Goal: Use online tool/utility: Utilize a website feature to perform a specific function

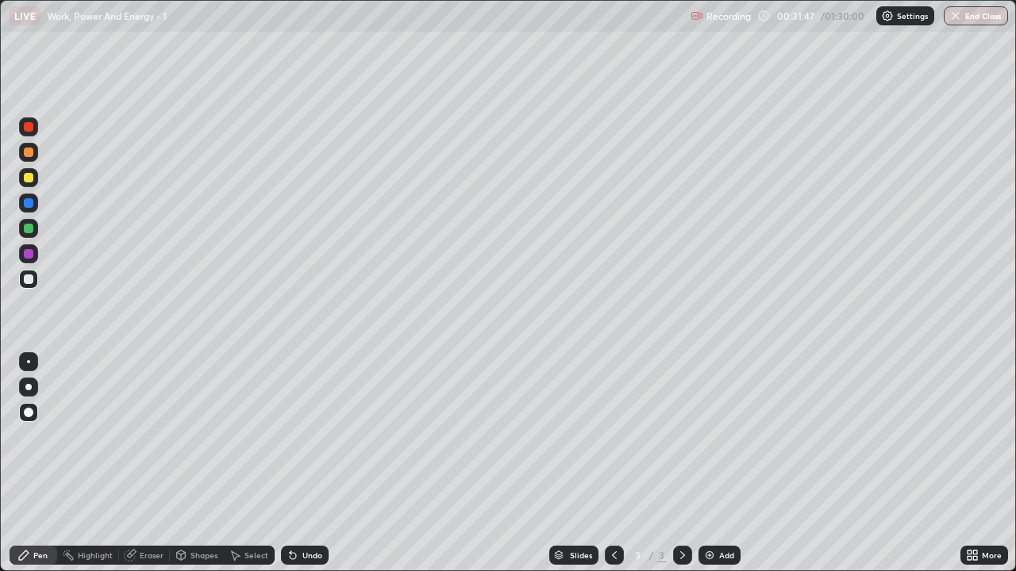
scroll to position [571, 1016]
click at [142, 557] on div "Eraser" at bounding box center [152, 555] width 24 height 8
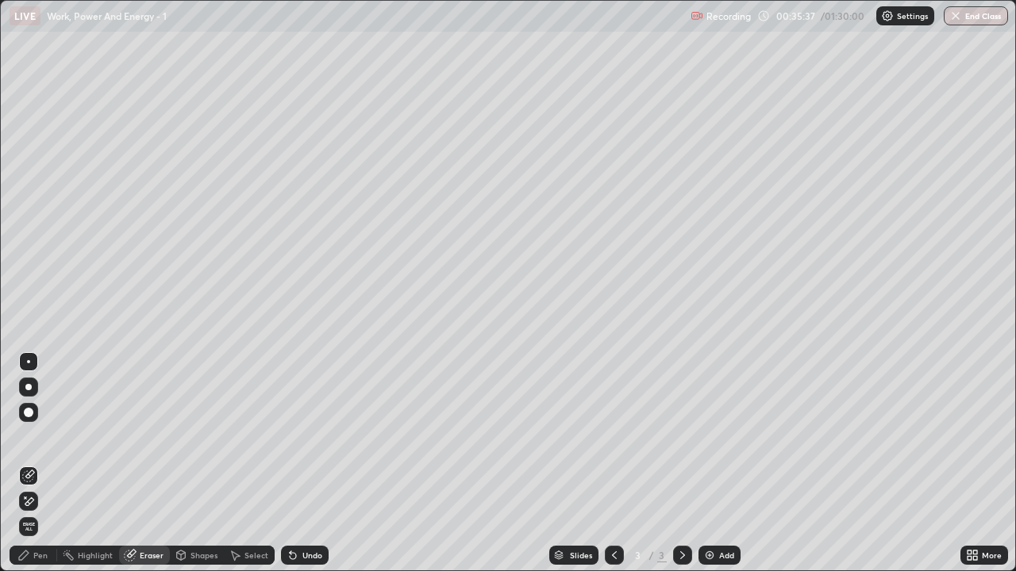
click at [200, 552] on div "Shapes" at bounding box center [203, 555] width 27 height 8
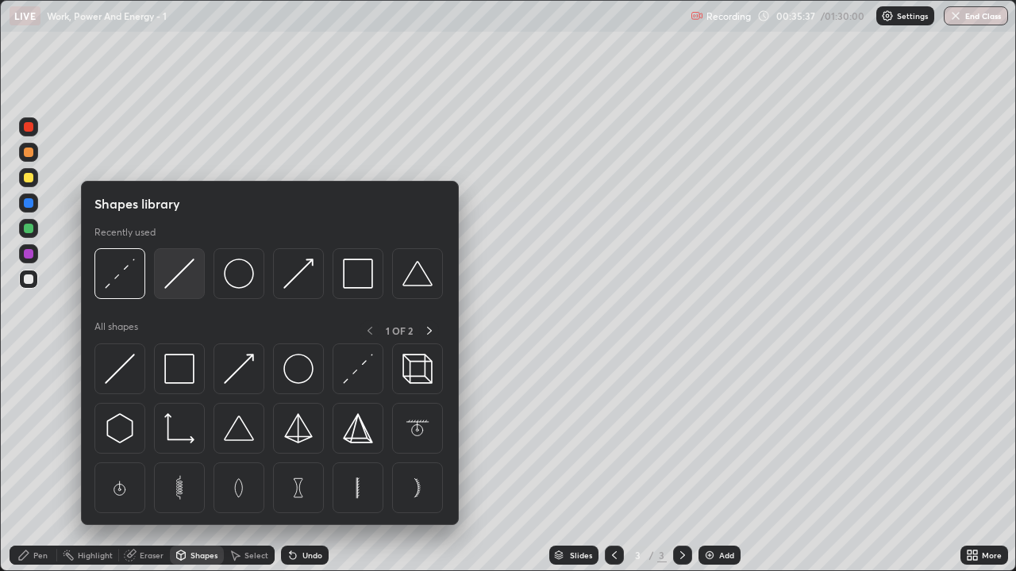
click at [182, 286] on img at bounding box center [179, 274] width 30 height 30
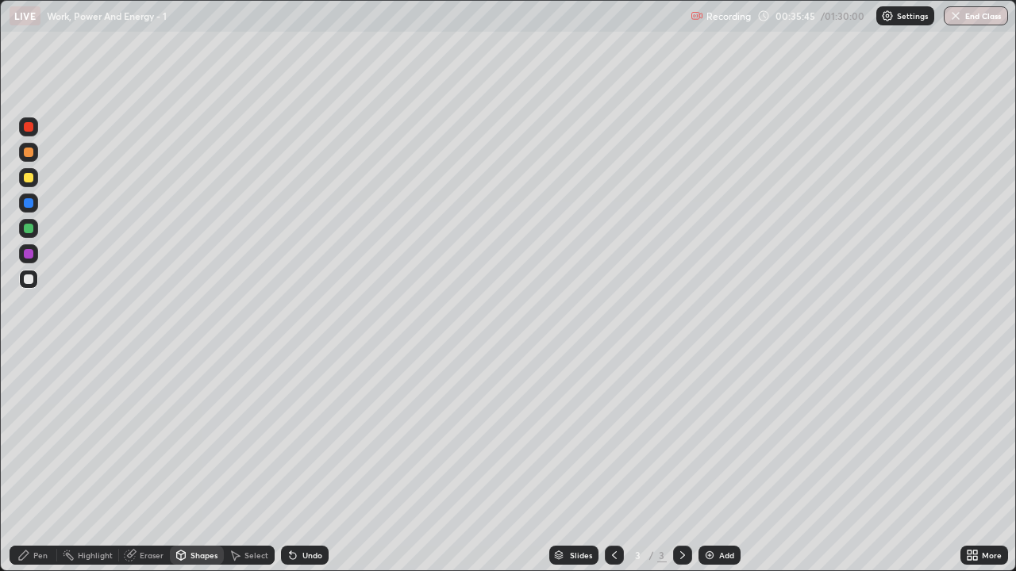
click at [27, 179] on div at bounding box center [29, 178] width 10 height 10
click at [200, 557] on div "Shapes" at bounding box center [203, 555] width 27 height 8
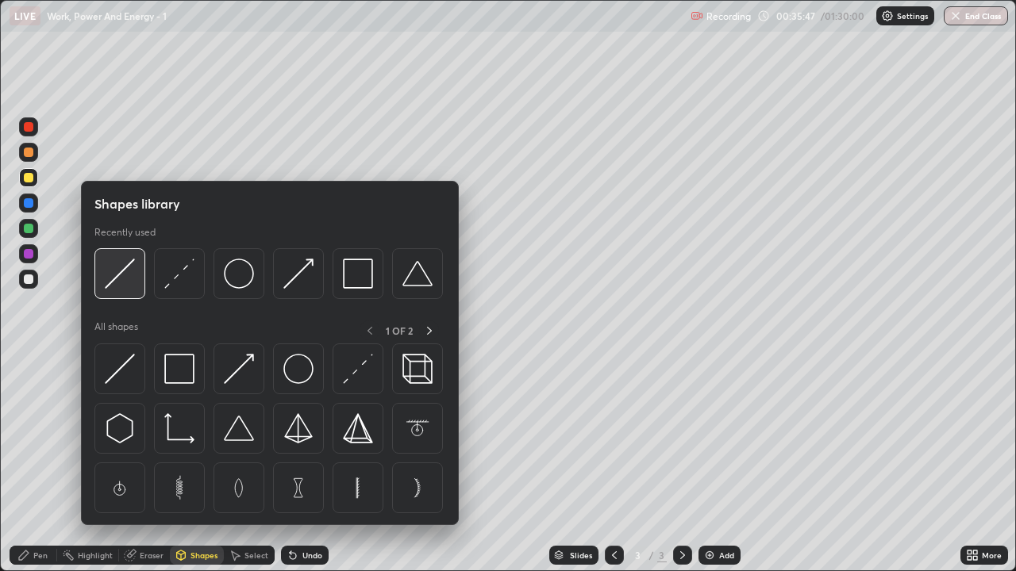
click at [133, 279] on img at bounding box center [120, 274] width 30 height 30
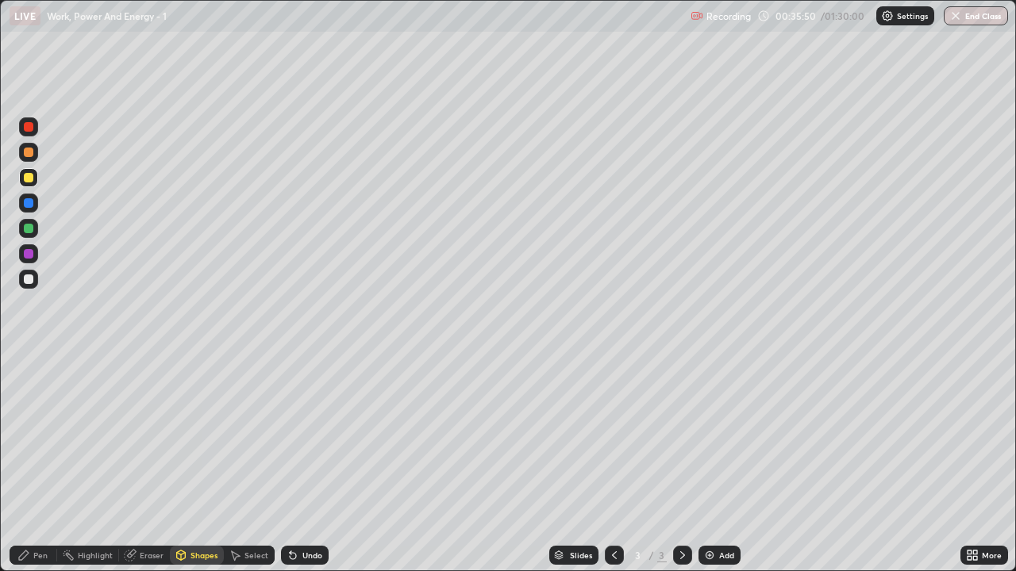
click at [197, 557] on div "Shapes" at bounding box center [203, 555] width 27 height 8
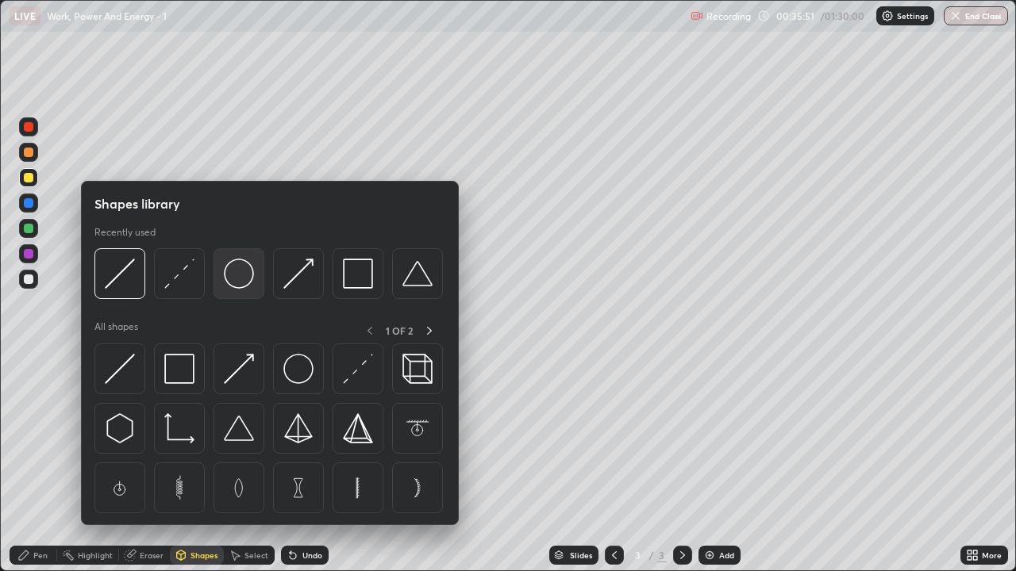
click at [236, 279] on img at bounding box center [239, 274] width 30 height 30
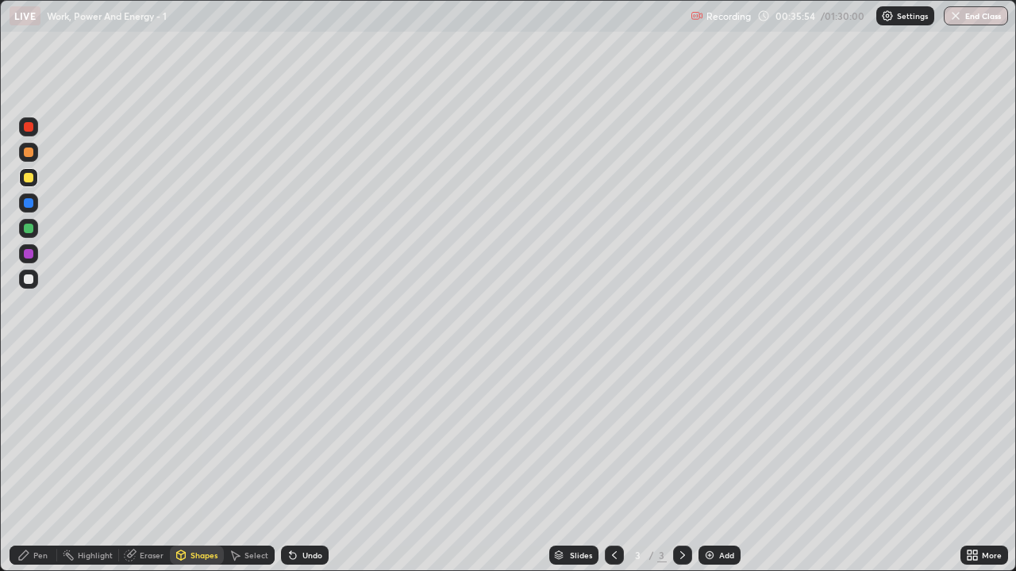
click at [41, 559] on div "Pen" at bounding box center [40, 555] width 14 height 8
click at [30, 282] on div at bounding box center [29, 280] width 10 height 10
click at [195, 554] on div "Shapes" at bounding box center [203, 555] width 27 height 8
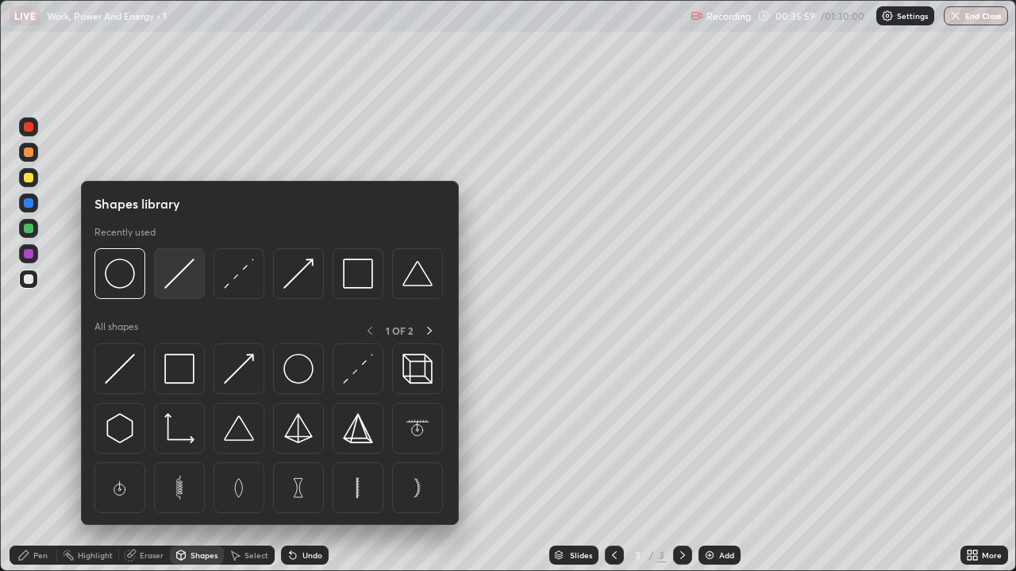
click at [173, 286] on img at bounding box center [179, 274] width 30 height 30
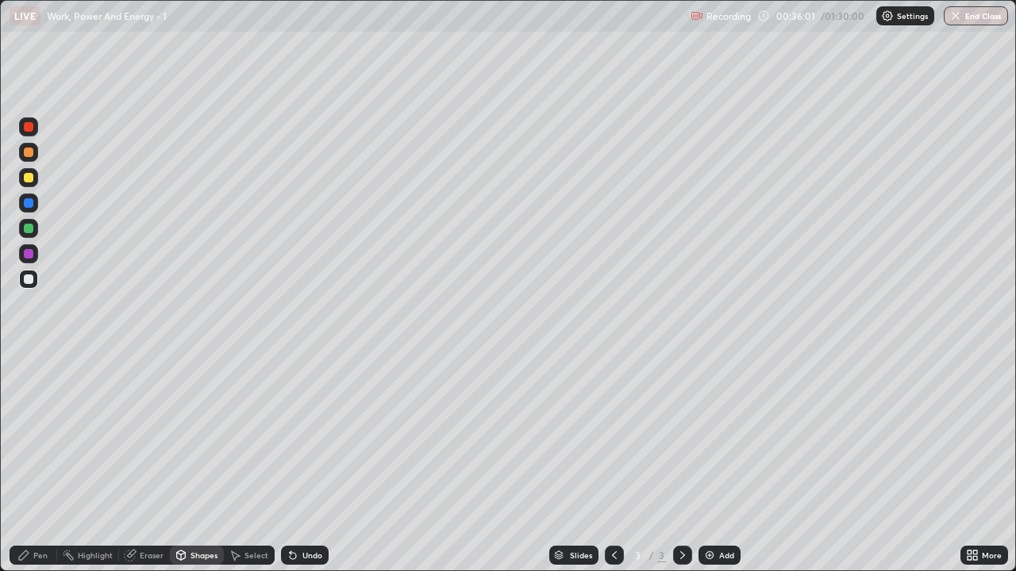
click at [29, 230] on div at bounding box center [29, 229] width 10 height 10
click at [43, 559] on div "Pen" at bounding box center [40, 555] width 14 height 8
click at [203, 555] on div "Shapes" at bounding box center [203, 555] width 27 height 8
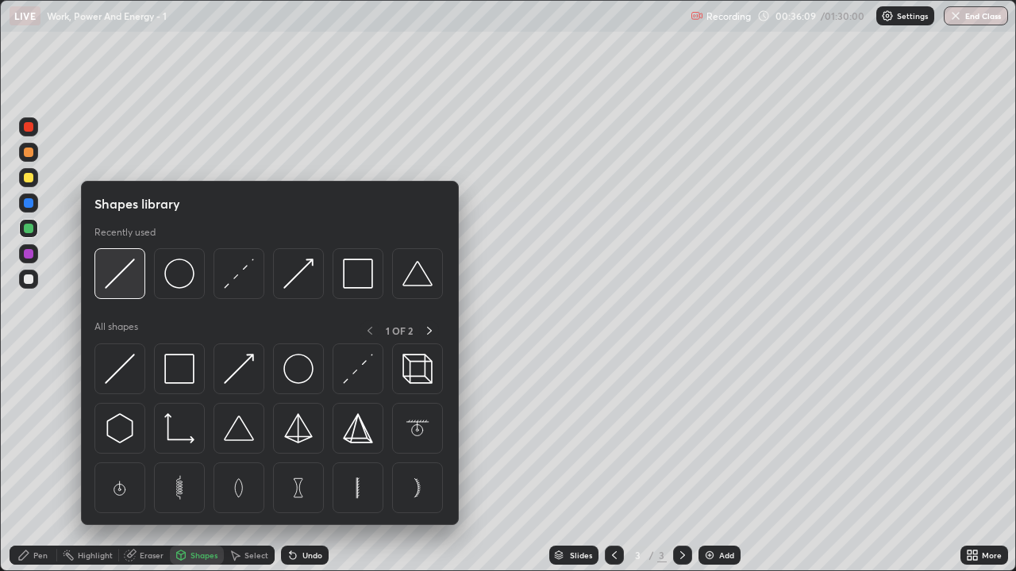
click at [132, 290] on div at bounding box center [119, 273] width 51 height 51
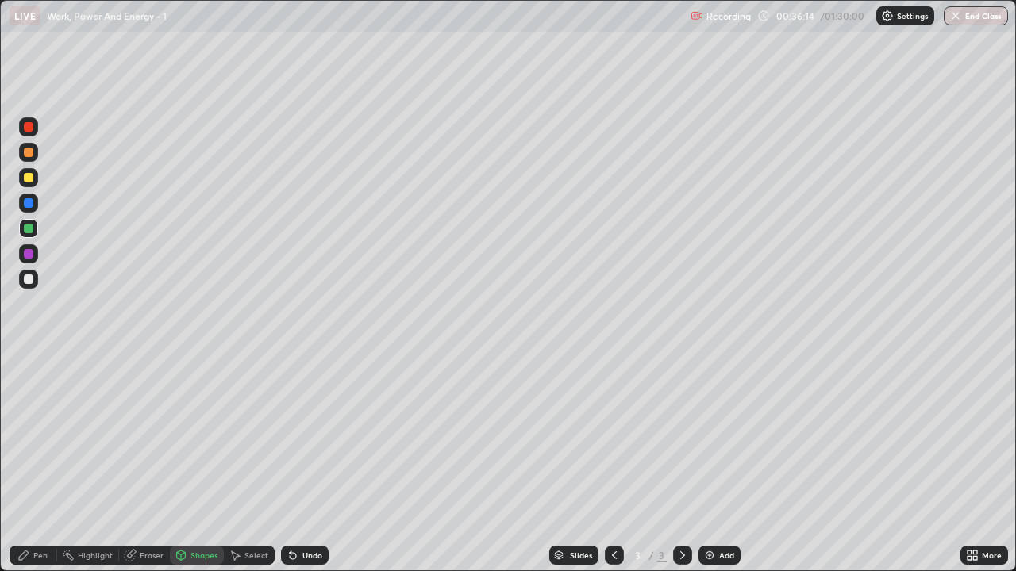
click at [30, 281] on div at bounding box center [29, 280] width 10 height 10
click at [29, 179] on div at bounding box center [29, 178] width 10 height 10
click at [45, 549] on div "Pen" at bounding box center [34, 555] width 48 height 19
click at [29, 155] on div at bounding box center [29, 153] width 10 height 10
click at [193, 563] on div "Shapes" at bounding box center [197, 555] width 54 height 19
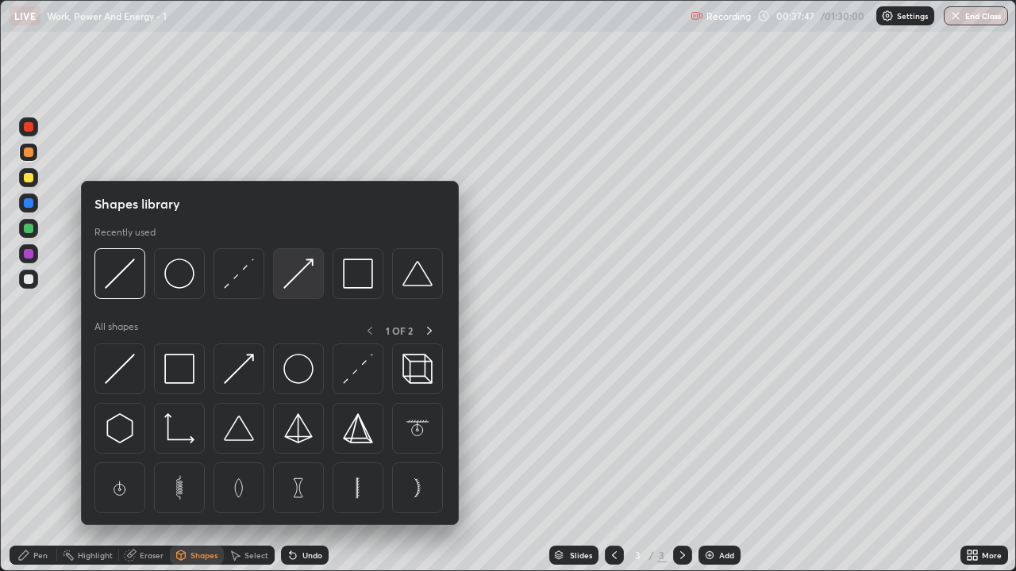
click at [289, 288] on img at bounding box center [298, 274] width 30 height 30
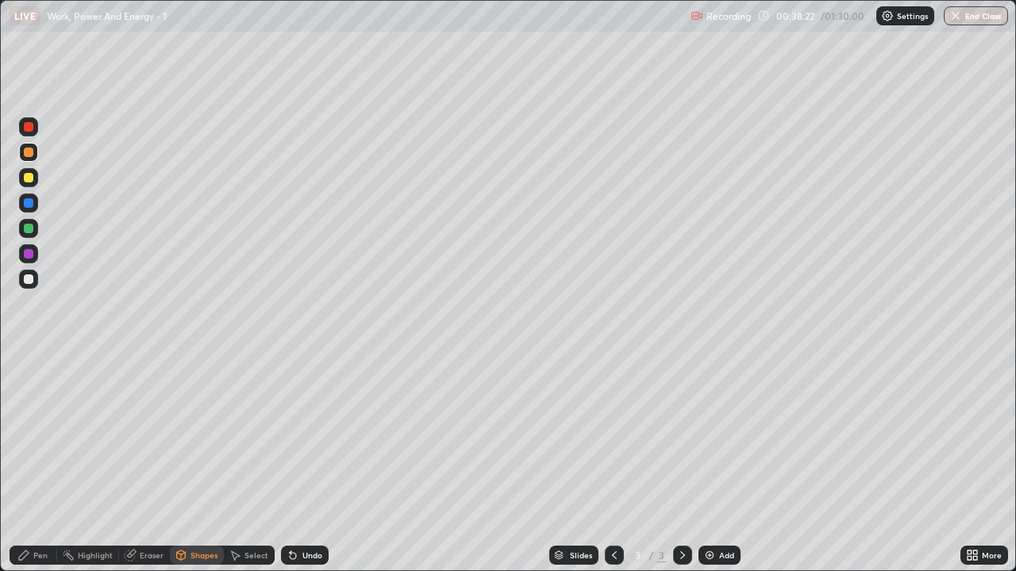
click at [313, 558] on div "Undo" at bounding box center [312, 555] width 20 height 8
click at [44, 558] on div "Pen" at bounding box center [40, 555] width 14 height 8
click at [30, 281] on div at bounding box center [29, 280] width 10 height 10
click at [206, 554] on div "Shapes" at bounding box center [203, 555] width 27 height 8
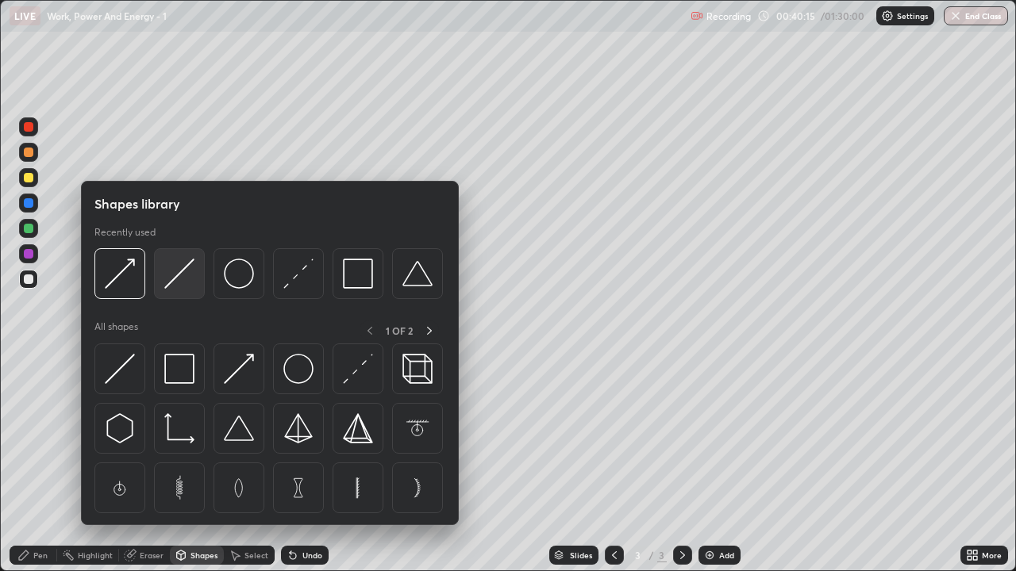
click at [185, 276] on img at bounding box center [179, 274] width 30 height 30
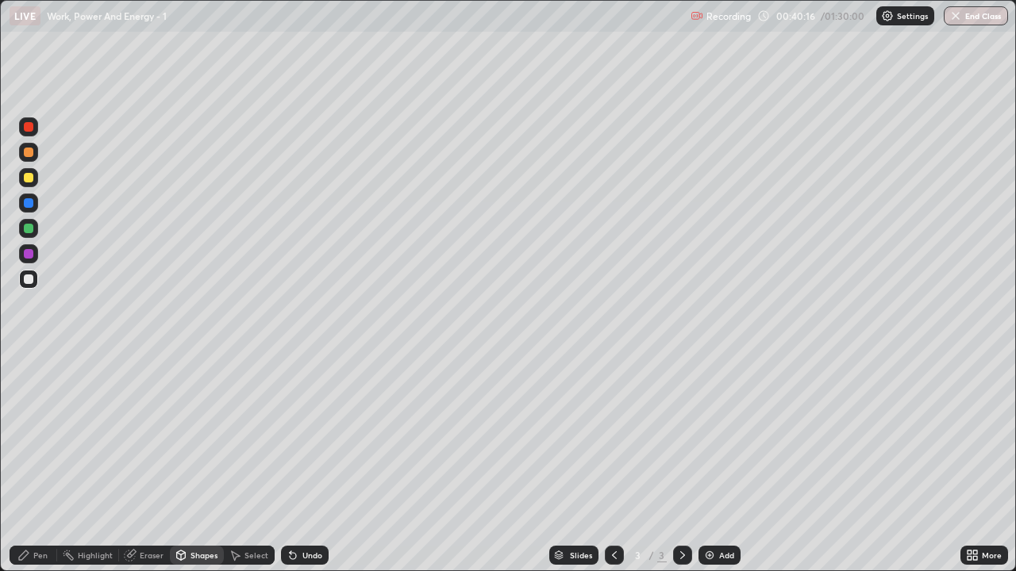
click at [29, 206] on div at bounding box center [29, 203] width 10 height 10
click at [44, 560] on div "Pen" at bounding box center [34, 555] width 48 height 19
click at [705, 560] on img at bounding box center [709, 555] width 13 height 13
click at [193, 556] on div "Shapes" at bounding box center [203, 555] width 27 height 8
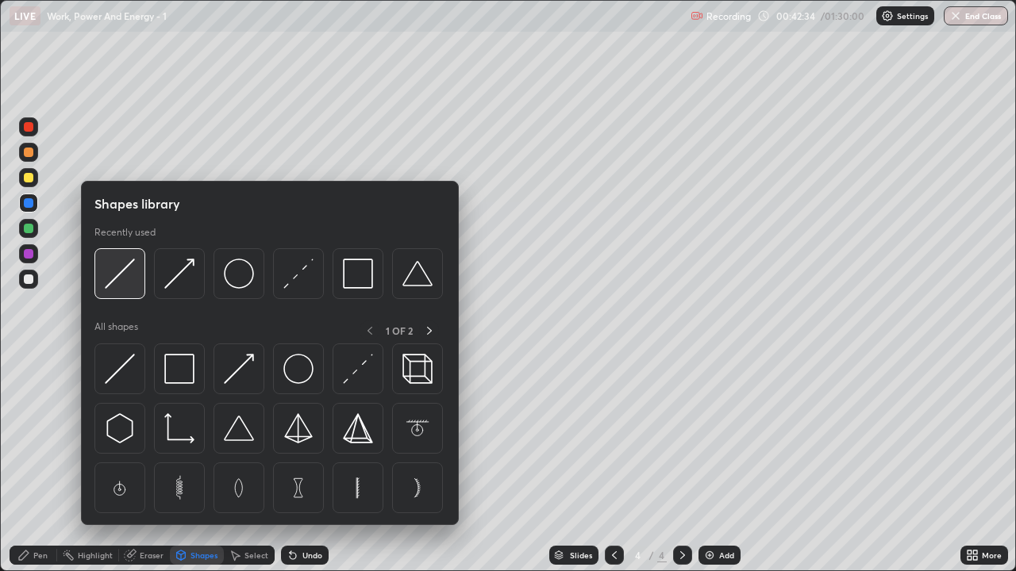
click at [128, 289] on div at bounding box center [119, 273] width 51 height 51
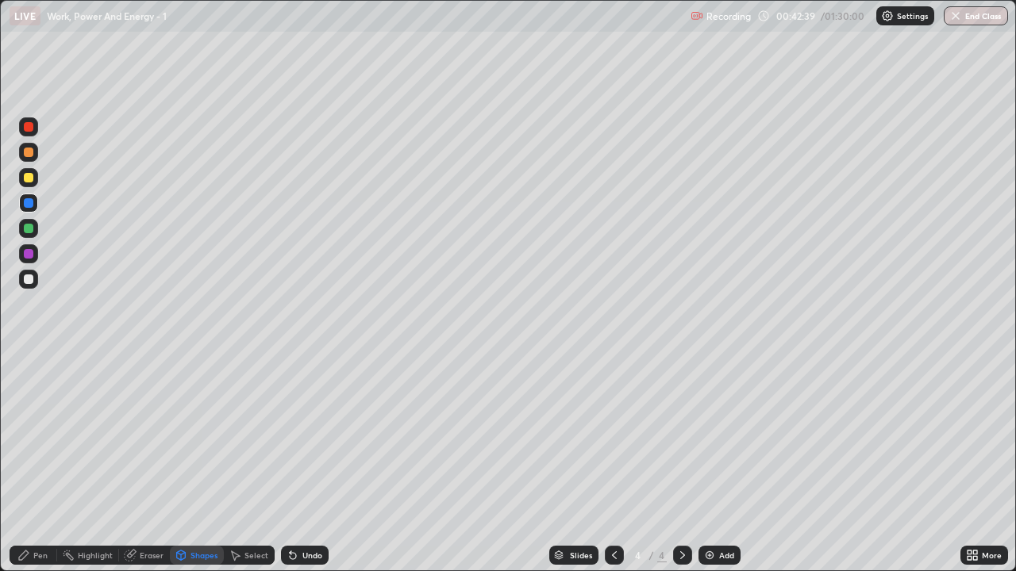
click at [41, 557] on div "Pen" at bounding box center [40, 555] width 14 height 8
click at [29, 279] on div at bounding box center [29, 280] width 10 height 10
click at [32, 155] on div at bounding box center [29, 153] width 10 height 10
click at [29, 227] on div at bounding box center [29, 229] width 10 height 10
click at [29, 279] on div at bounding box center [29, 280] width 10 height 10
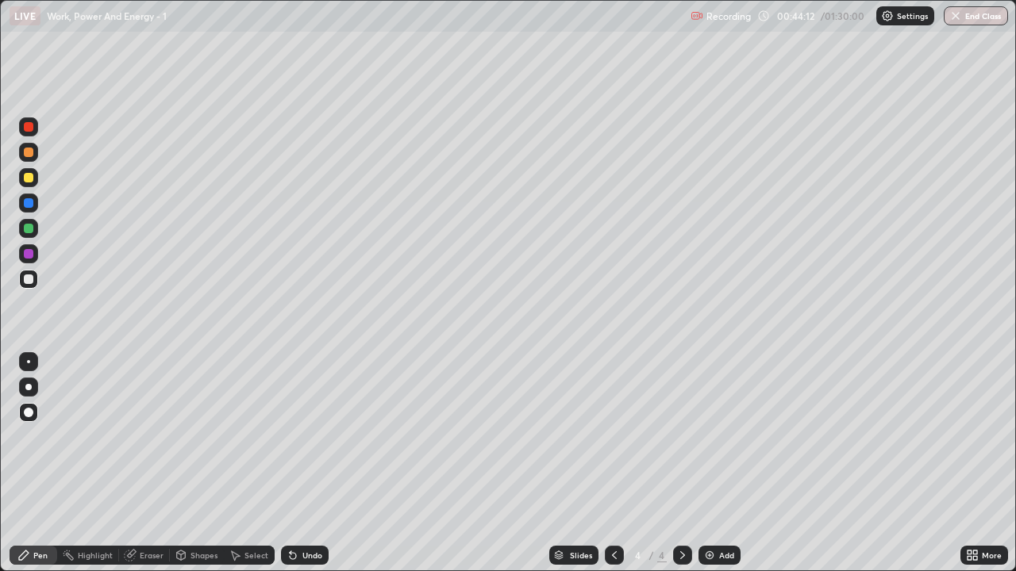
click at [29, 179] on div at bounding box center [29, 178] width 10 height 10
click at [29, 281] on div at bounding box center [29, 280] width 10 height 10
click at [714, 555] on div "Add" at bounding box center [719, 555] width 42 height 19
click at [204, 557] on div "Shapes" at bounding box center [203, 555] width 27 height 8
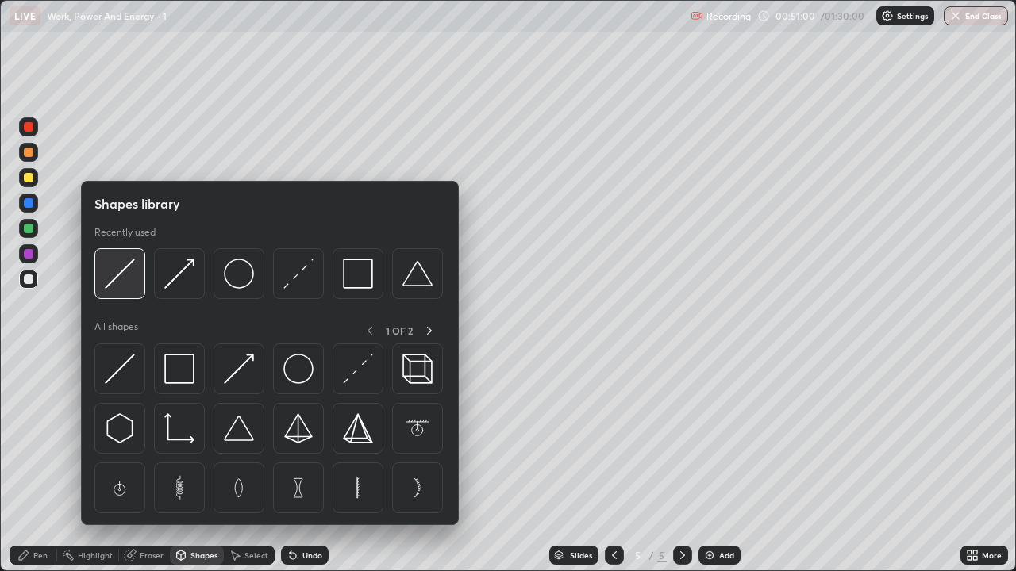
click at [133, 286] on img at bounding box center [120, 274] width 30 height 30
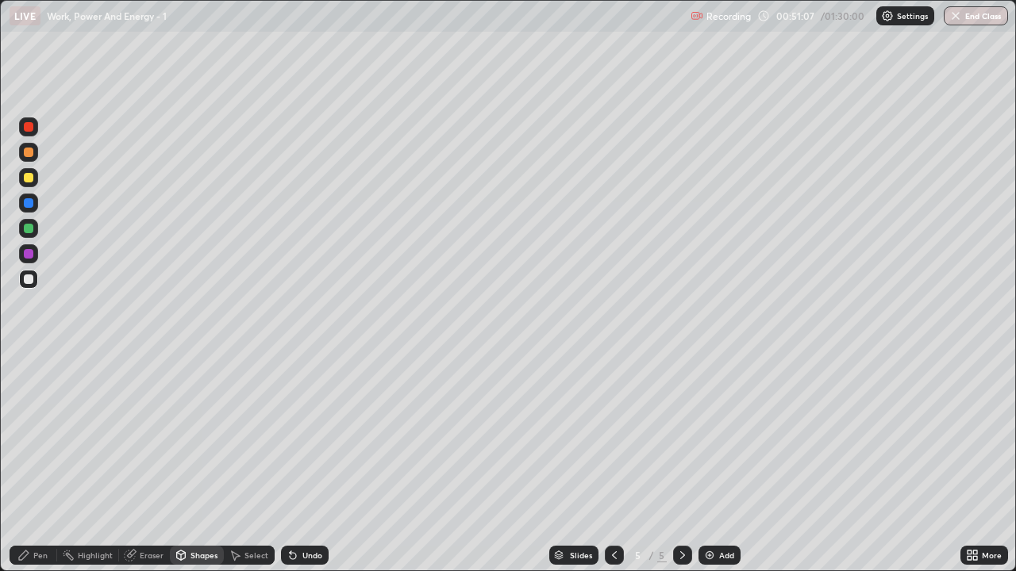
click at [29, 179] on div at bounding box center [29, 178] width 10 height 10
click at [40, 559] on div "Pen" at bounding box center [40, 555] width 14 height 8
click at [27, 154] on div at bounding box center [29, 153] width 10 height 10
click at [196, 562] on div "Shapes" at bounding box center [197, 555] width 54 height 19
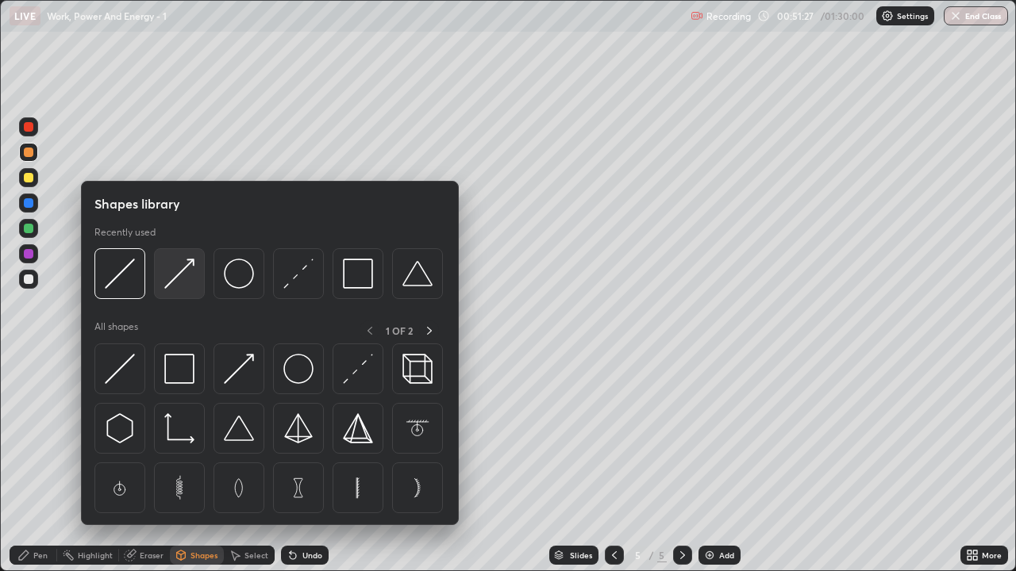
click at [186, 290] on div at bounding box center [179, 273] width 51 height 51
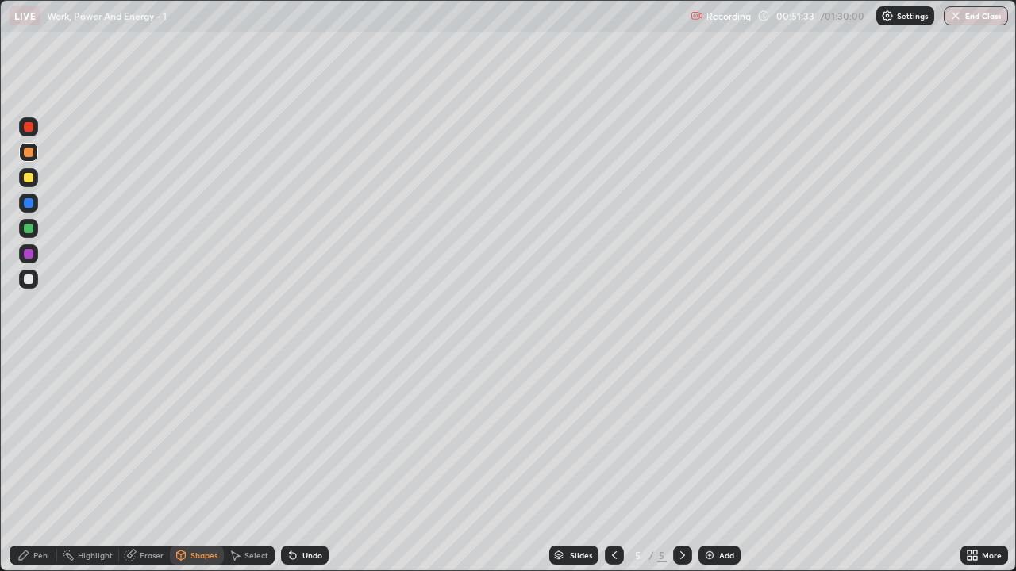
click at [40, 558] on div "Pen" at bounding box center [40, 555] width 14 height 8
click at [197, 561] on div "Shapes" at bounding box center [197, 555] width 54 height 19
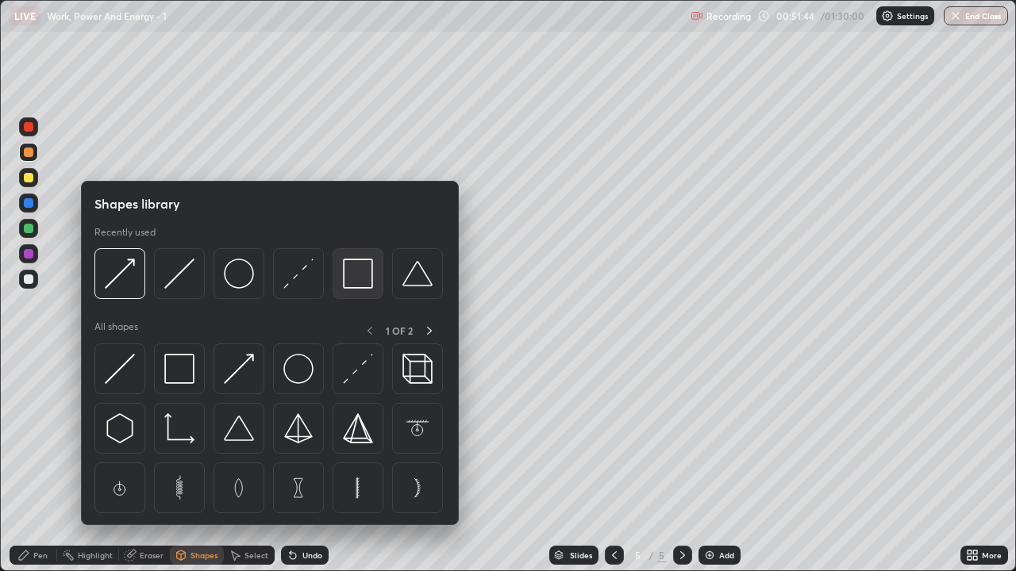
click at [352, 279] on img at bounding box center [358, 274] width 30 height 30
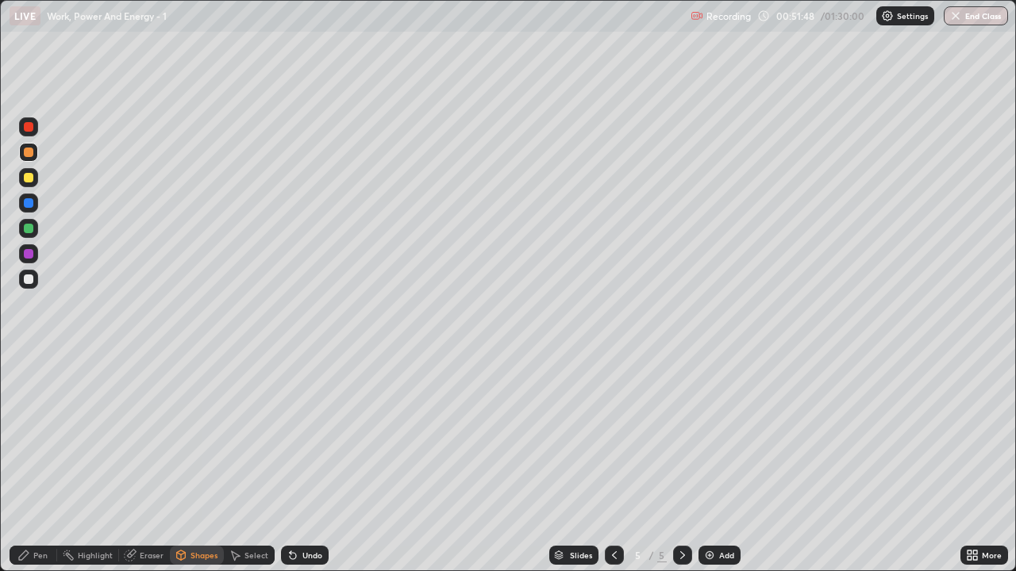
click at [30, 186] on div at bounding box center [28, 177] width 19 height 19
click at [196, 552] on div "Shapes" at bounding box center [203, 555] width 27 height 8
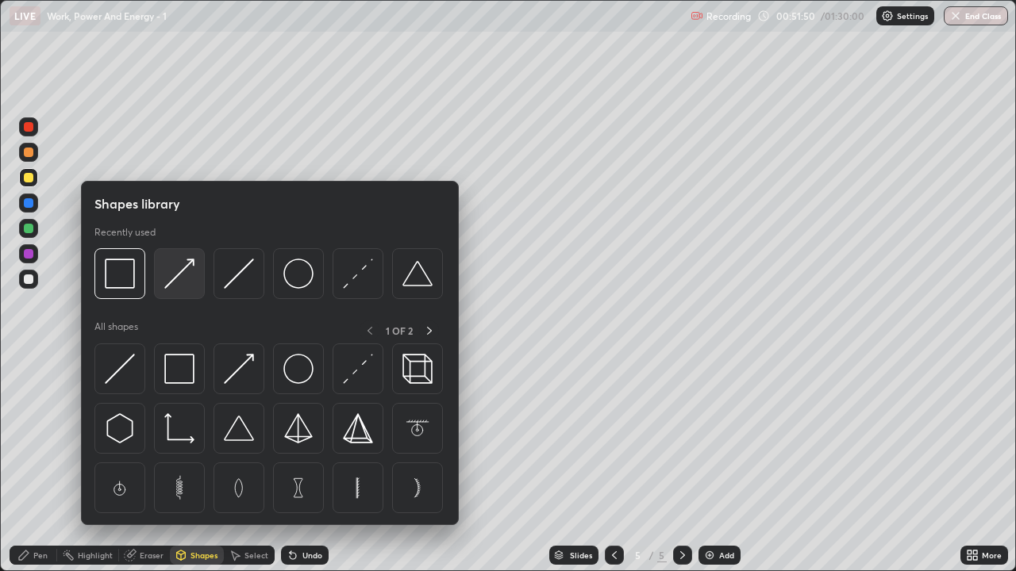
click at [174, 289] on img at bounding box center [179, 274] width 30 height 30
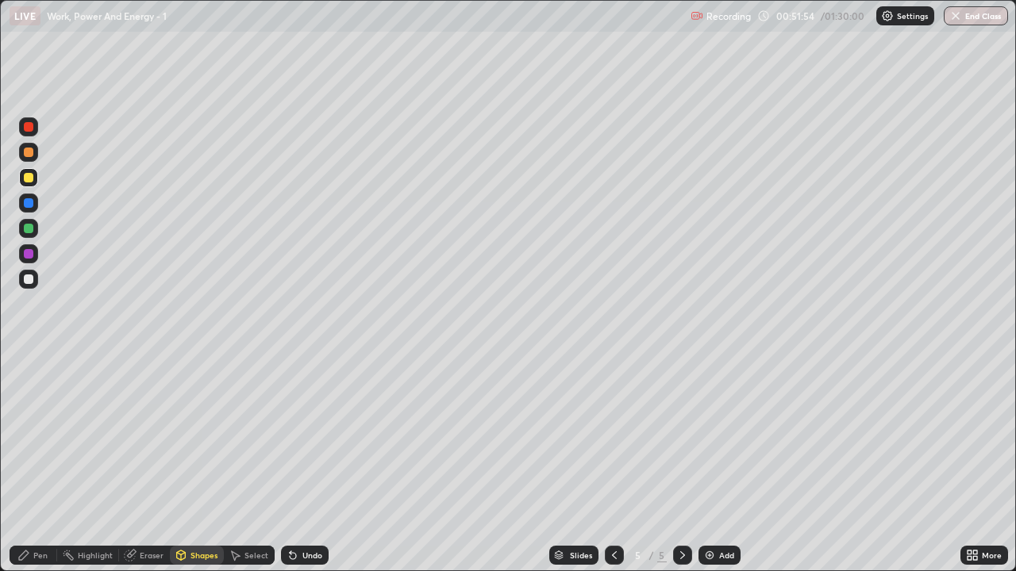
click at [33, 563] on div "Pen" at bounding box center [34, 555] width 48 height 19
click at [199, 556] on div "Shapes" at bounding box center [203, 555] width 27 height 8
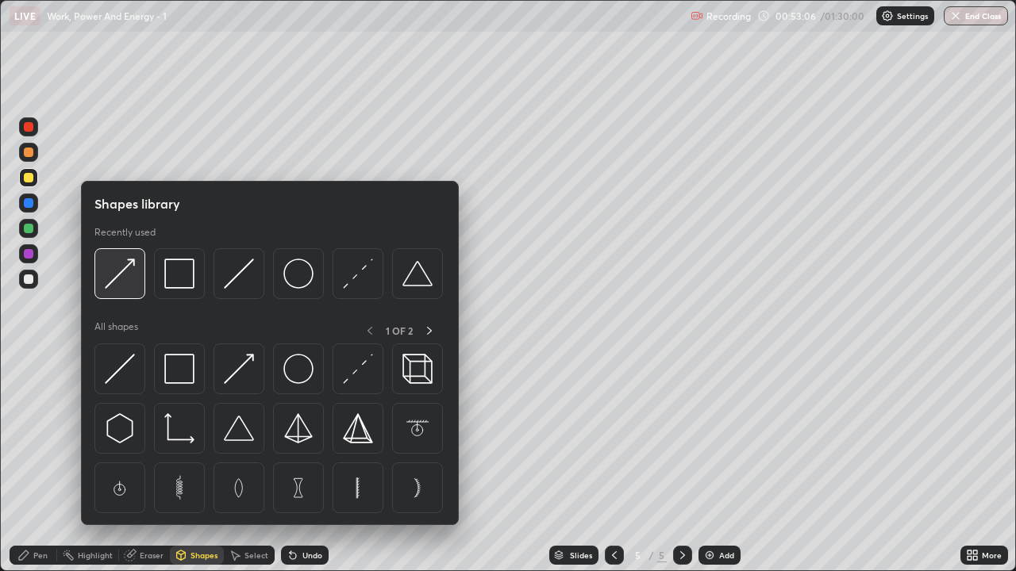
click at [124, 279] on img at bounding box center [120, 274] width 30 height 30
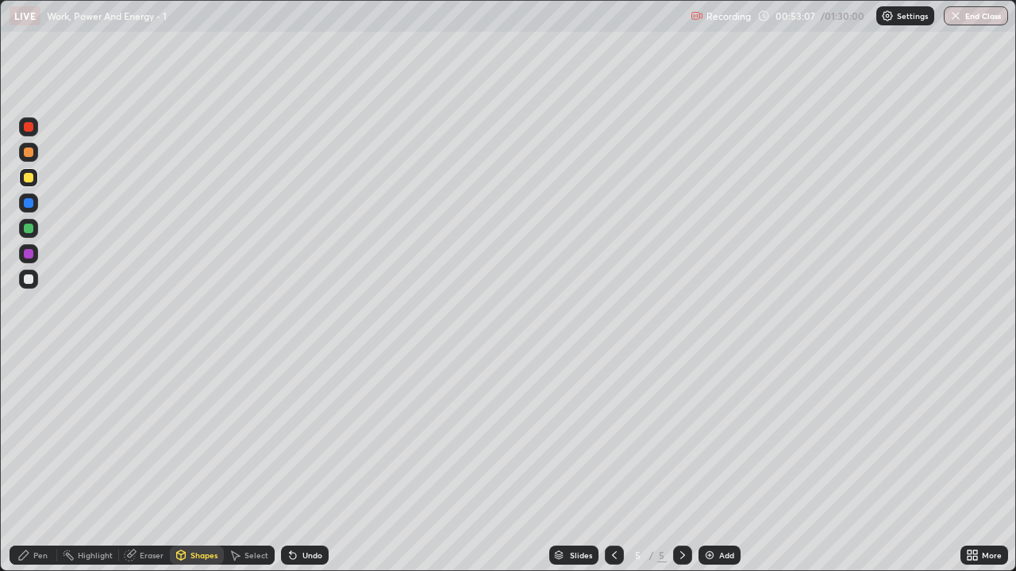
click at [28, 231] on div at bounding box center [29, 229] width 10 height 10
click at [35, 562] on div "Pen" at bounding box center [34, 555] width 48 height 19
click at [28, 153] on div at bounding box center [29, 153] width 10 height 10
click at [202, 563] on div "Shapes" at bounding box center [197, 555] width 54 height 19
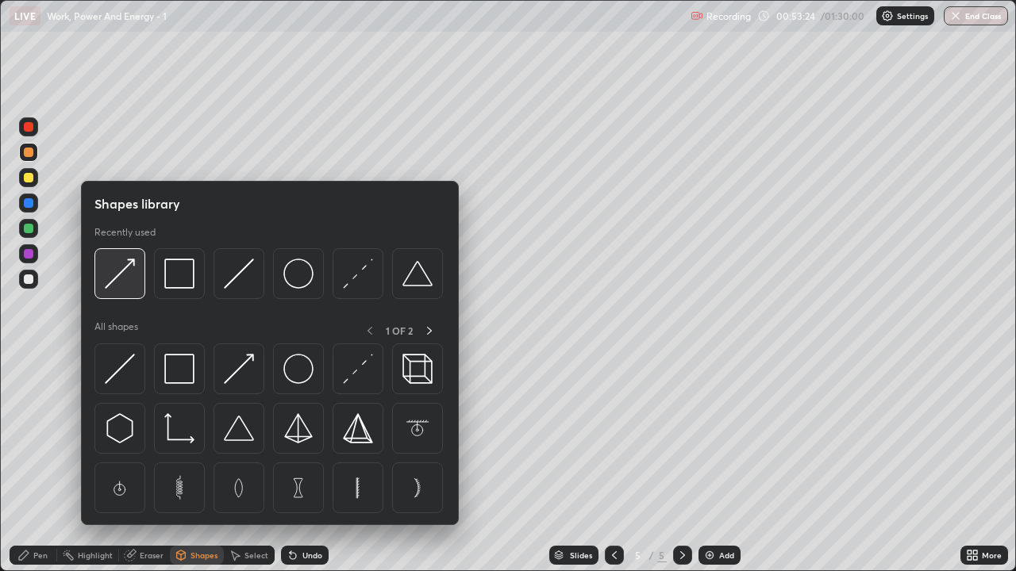
click at [132, 290] on div at bounding box center [119, 273] width 51 height 51
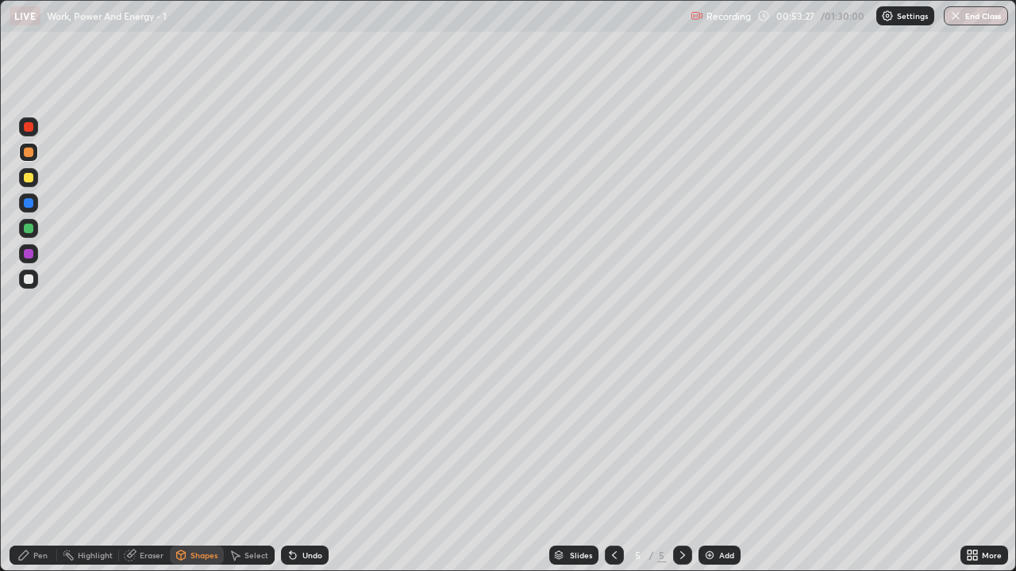
click at [37, 227] on div at bounding box center [28, 228] width 19 height 19
click at [40, 554] on div "Pen" at bounding box center [40, 555] width 14 height 8
click at [25, 281] on div at bounding box center [29, 280] width 10 height 10
click at [711, 557] on img at bounding box center [709, 555] width 13 height 13
click at [199, 556] on div "Shapes" at bounding box center [203, 555] width 27 height 8
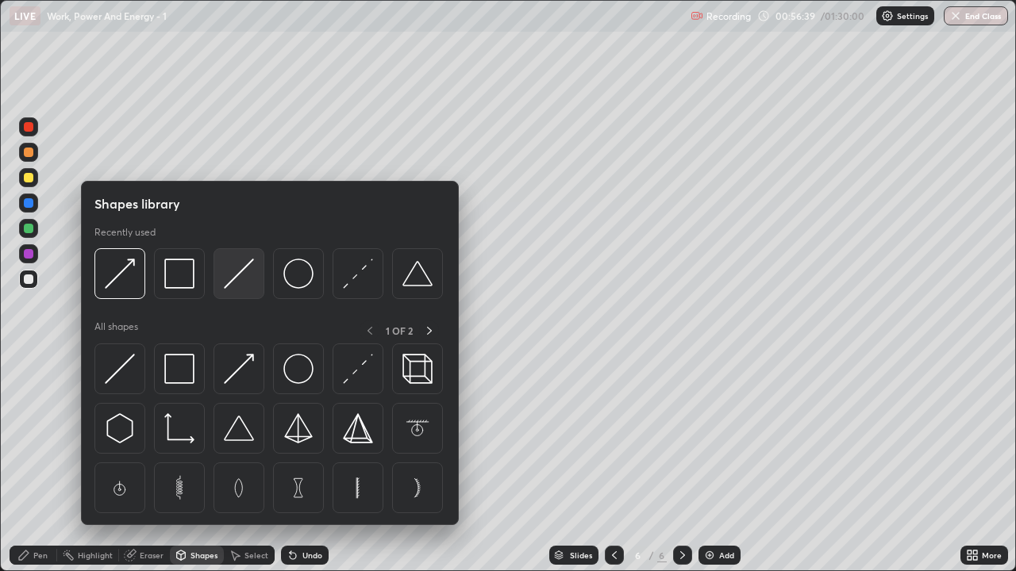
click at [232, 282] on img at bounding box center [239, 274] width 30 height 30
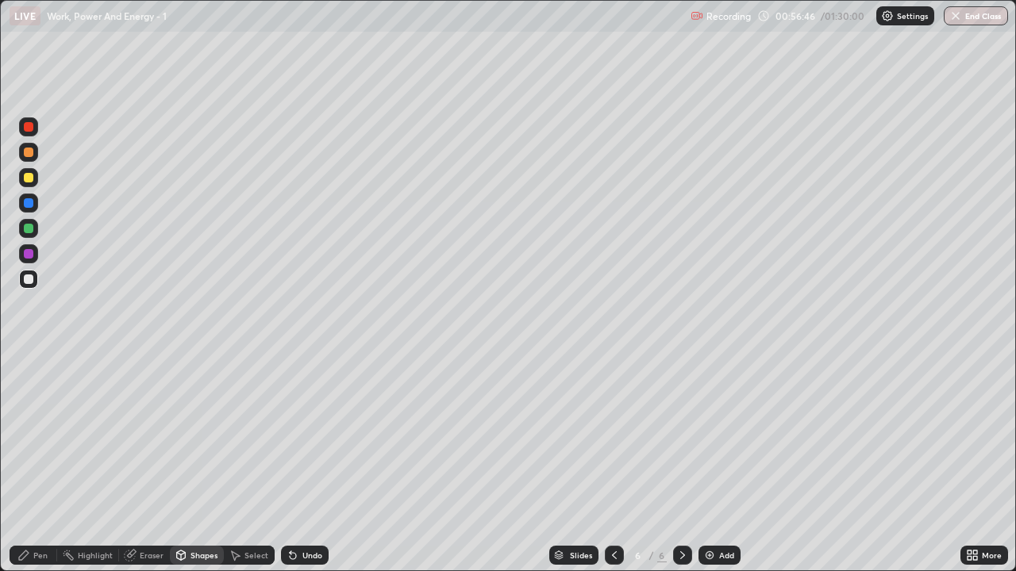
click at [40, 555] on div "Pen" at bounding box center [40, 555] width 14 height 8
click at [29, 256] on div at bounding box center [29, 254] width 10 height 10
click at [22, 279] on div at bounding box center [28, 279] width 19 height 19
click at [27, 179] on div at bounding box center [29, 178] width 10 height 10
click at [198, 555] on div "Shapes" at bounding box center [203, 555] width 27 height 8
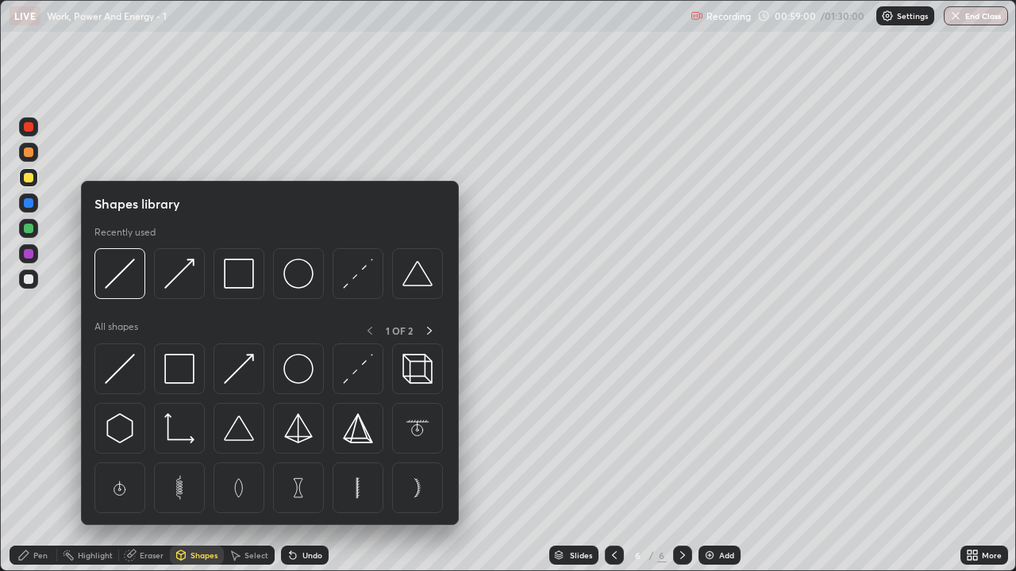
click at [190, 291] on div at bounding box center [179, 273] width 51 height 51
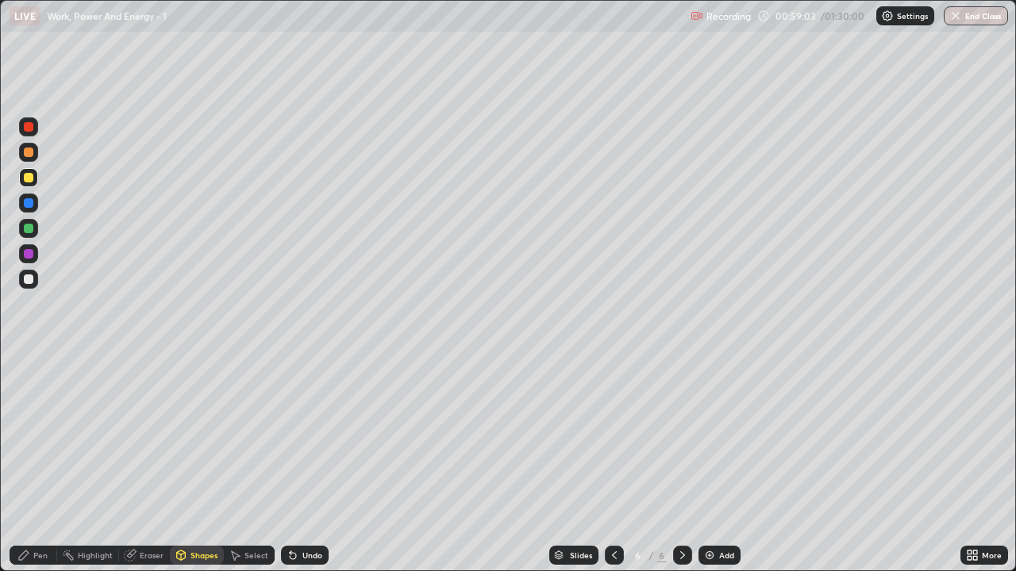
click at [36, 562] on div "Pen" at bounding box center [34, 555] width 48 height 19
click at [193, 562] on div "Shapes" at bounding box center [197, 555] width 54 height 19
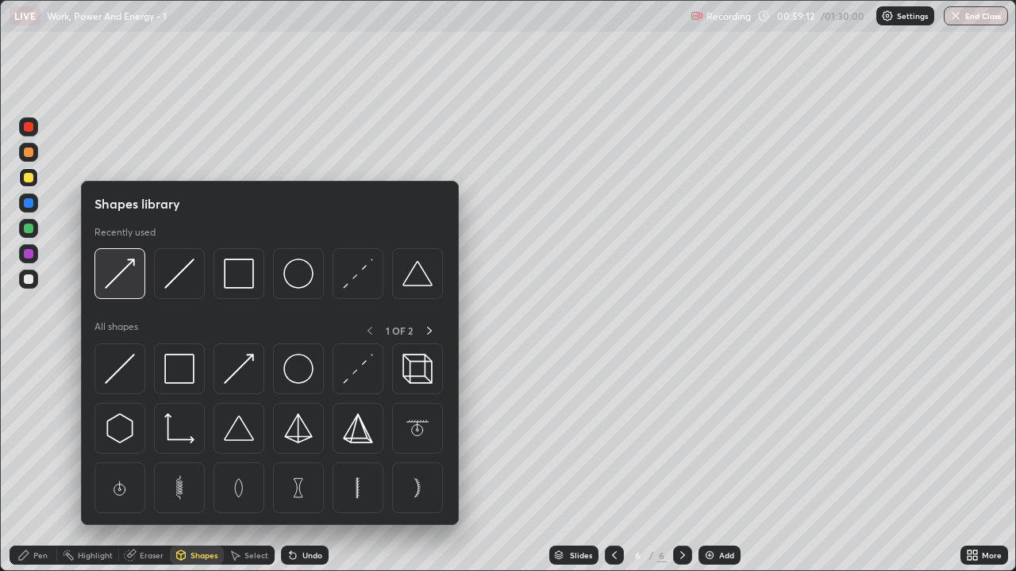
click at [129, 296] on div at bounding box center [119, 273] width 51 height 51
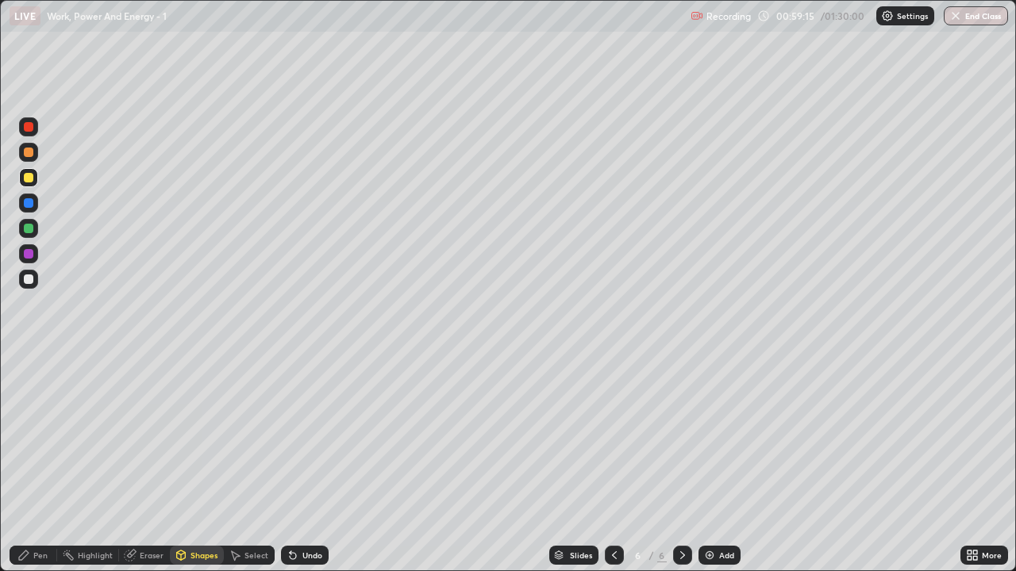
click at [36, 563] on div "Pen" at bounding box center [34, 555] width 48 height 19
click at [198, 559] on div "Shapes" at bounding box center [203, 555] width 27 height 8
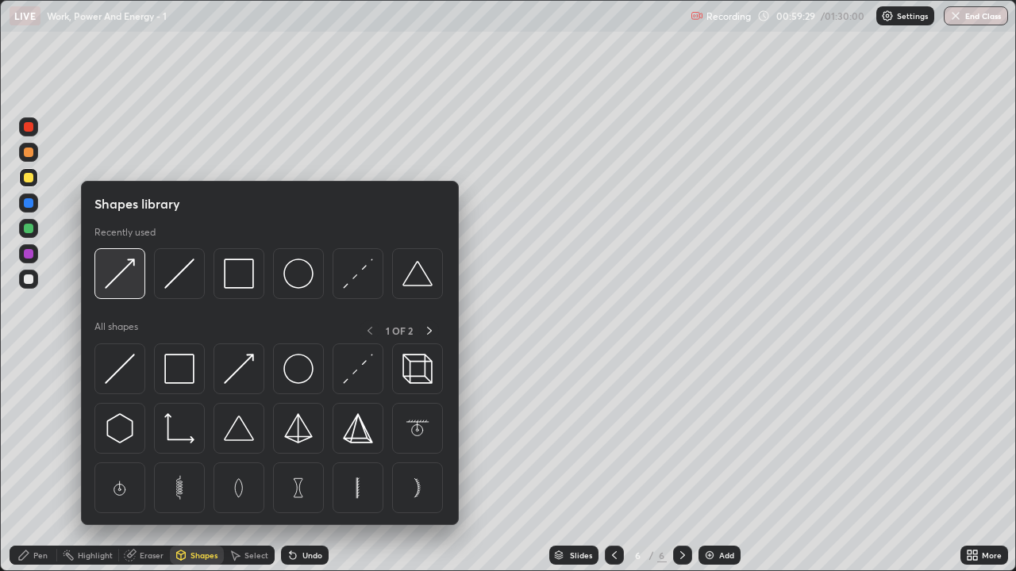
click at [128, 295] on div at bounding box center [119, 273] width 51 height 51
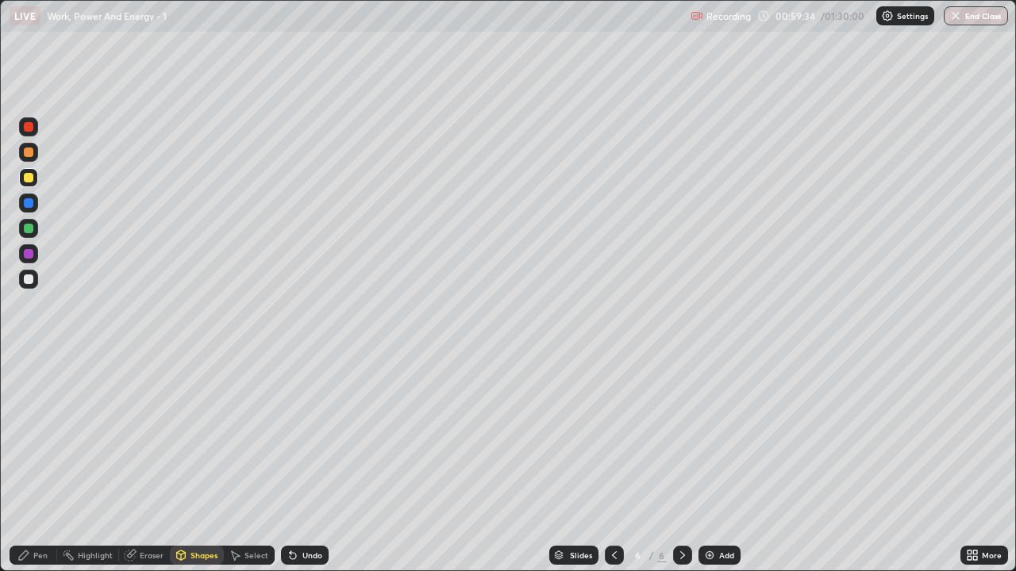
click at [48, 555] on div "Pen" at bounding box center [34, 555] width 48 height 19
click at [29, 228] on div at bounding box center [29, 229] width 10 height 10
click at [202, 551] on div "Shapes" at bounding box center [203, 555] width 27 height 8
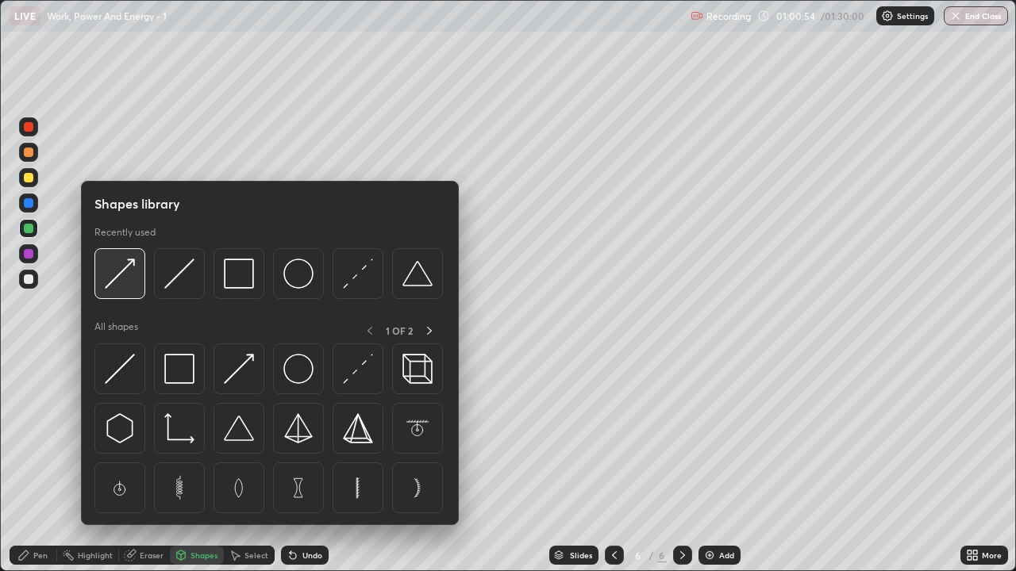
click at [122, 292] on div at bounding box center [119, 273] width 51 height 51
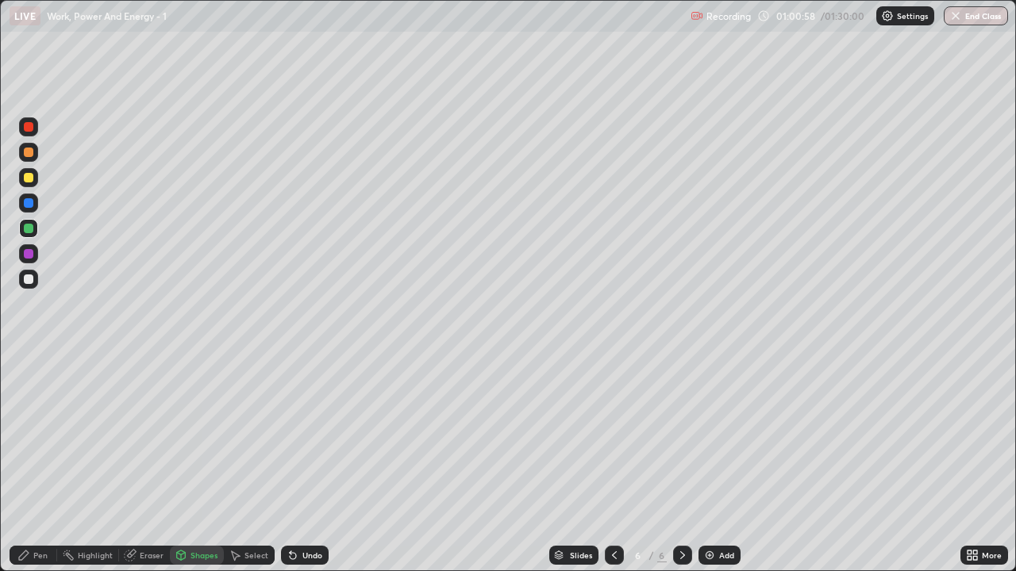
click at [37, 557] on div "Pen" at bounding box center [40, 555] width 14 height 8
click at [197, 548] on div "Shapes" at bounding box center [197, 555] width 54 height 19
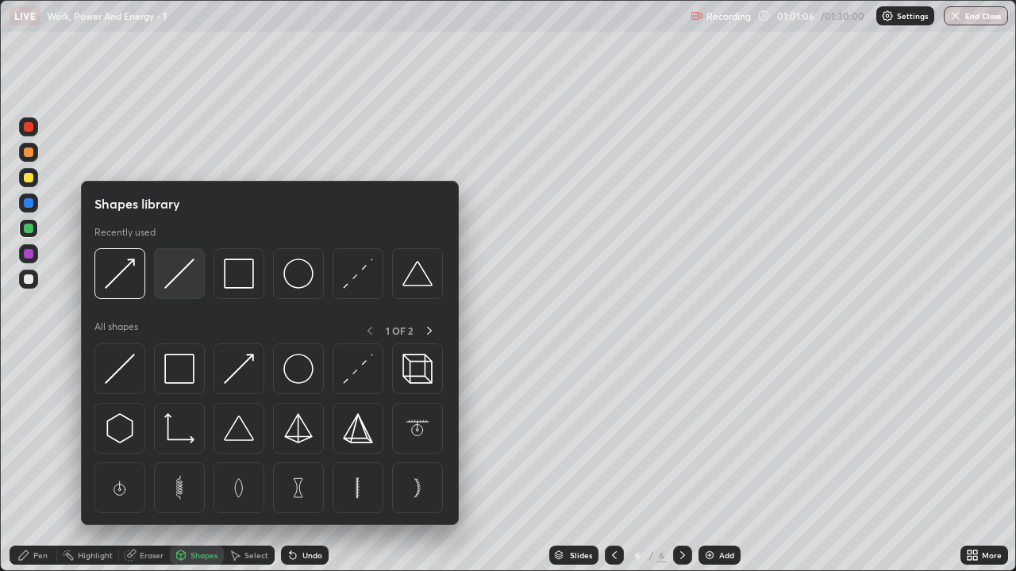
click at [174, 284] on img at bounding box center [179, 274] width 30 height 30
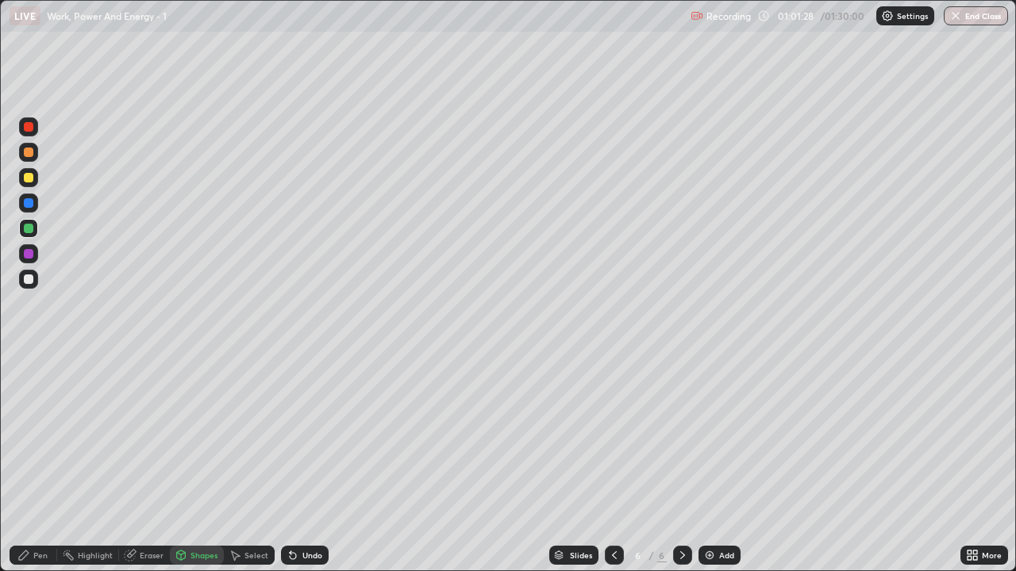
click at [32, 562] on div "Pen" at bounding box center [34, 555] width 48 height 19
click at [206, 555] on div "Shapes" at bounding box center [203, 555] width 27 height 8
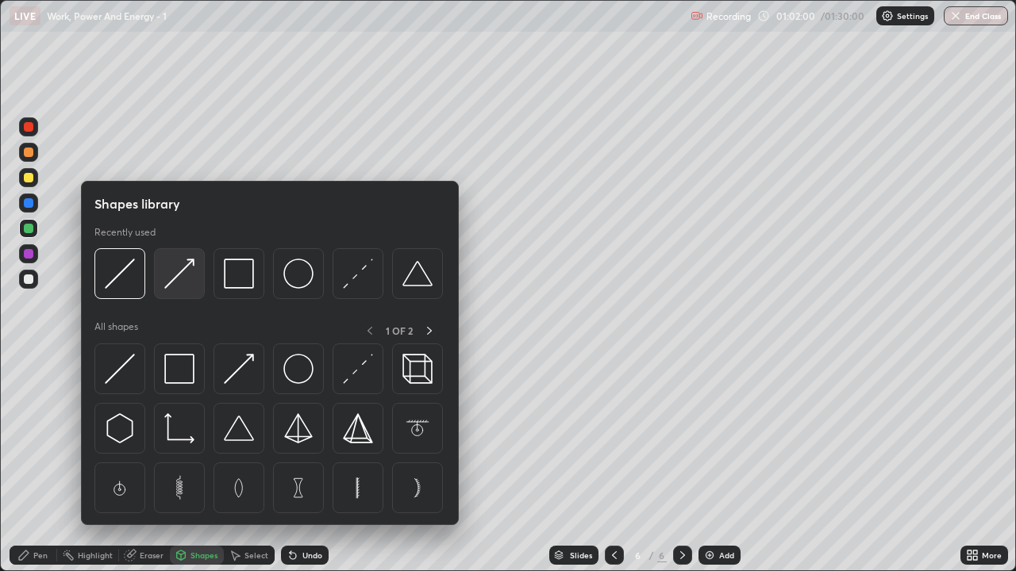
click at [185, 282] on img at bounding box center [179, 274] width 30 height 30
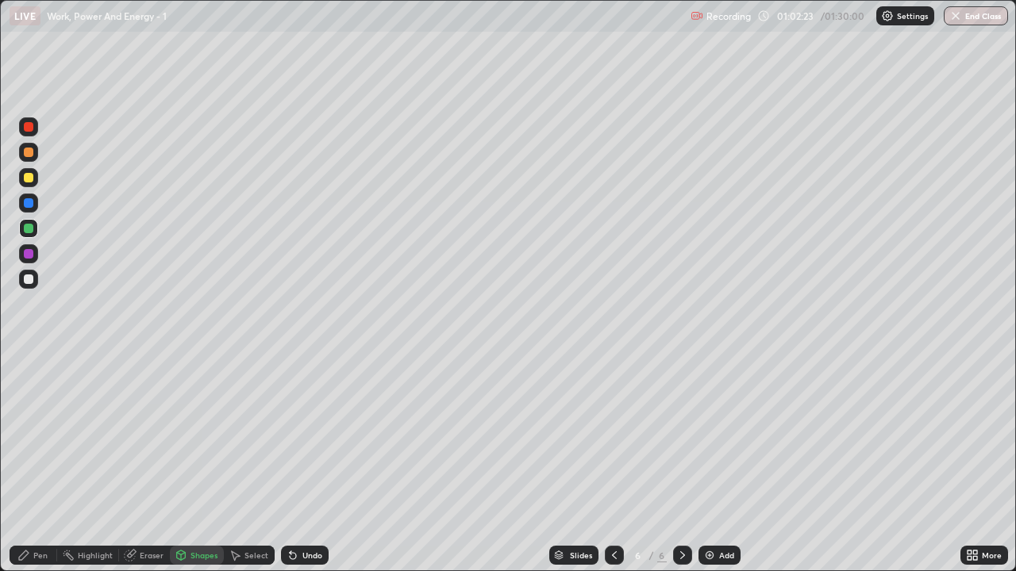
click at [313, 555] on div "Undo" at bounding box center [312, 555] width 20 height 8
click at [44, 555] on div "Pen" at bounding box center [40, 555] width 14 height 8
click at [22, 152] on div at bounding box center [28, 152] width 19 height 19
click at [200, 561] on div "Shapes" at bounding box center [197, 555] width 54 height 19
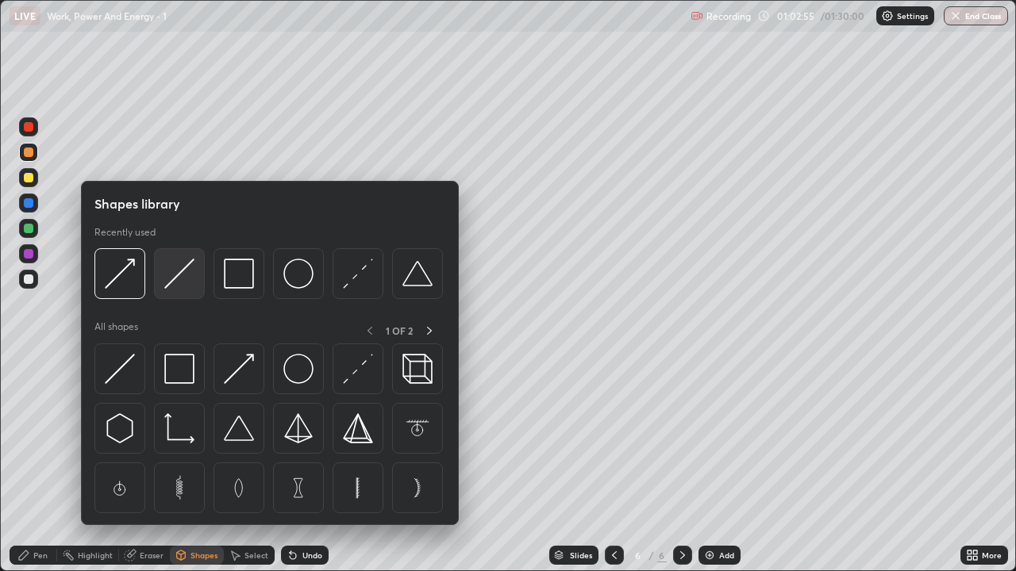
click at [181, 286] on img at bounding box center [179, 274] width 30 height 30
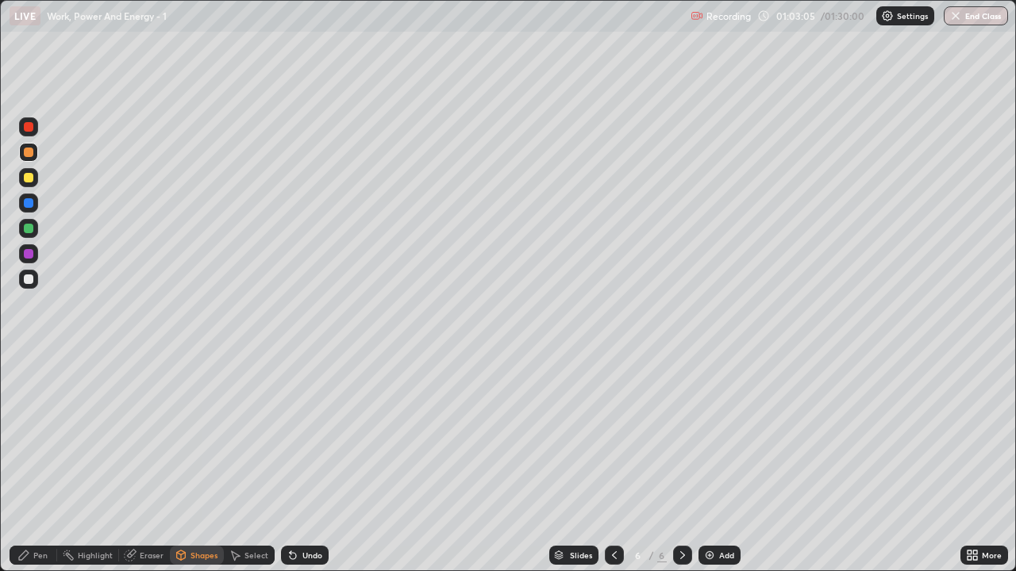
click at [309, 551] on div "Undo" at bounding box center [312, 555] width 20 height 8
click at [311, 553] on div "Undo" at bounding box center [312, 555] width 20 height 8
click at [310, 557] on div "Undo" at bounding box center [312, 555] width 20 height 8
click at [32, 555] on div "Pen" at bounding box center [34, 555] width 48 height 19
click at [29, 279] on div at bounding box center [29, 280] width 10 height 10
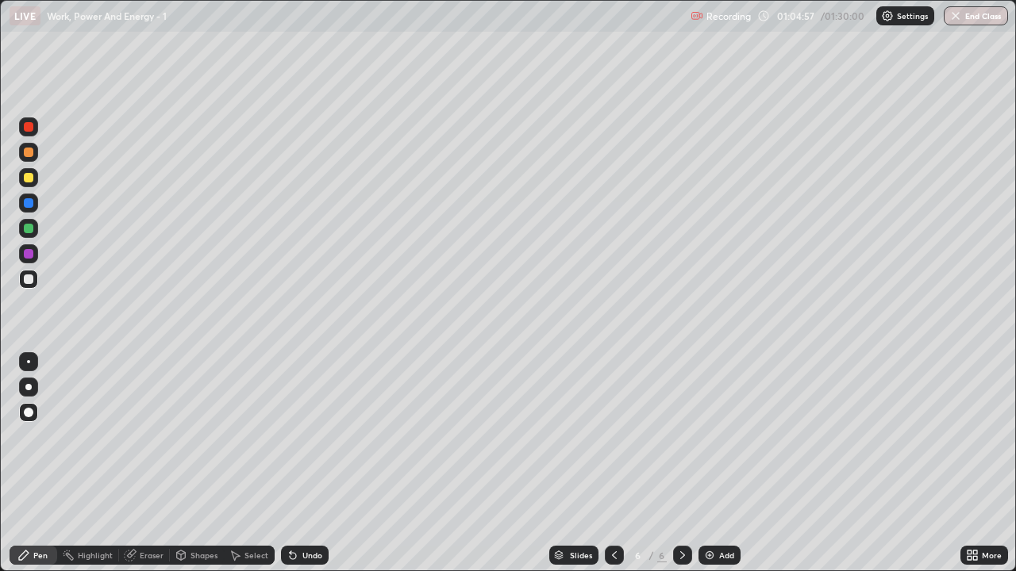
click at [613, 554] on icon at bounding box center [614, 555] width 13 height 13
click at [682, 556] on icon at bounding box center [682, 555] width 13 height 13
click at [713, 559] on img at bounding box center [709, 555] width 13 height 13
click at [202, 557] on div "Shapes" at bounding box center [203, 555] width 27 height 8
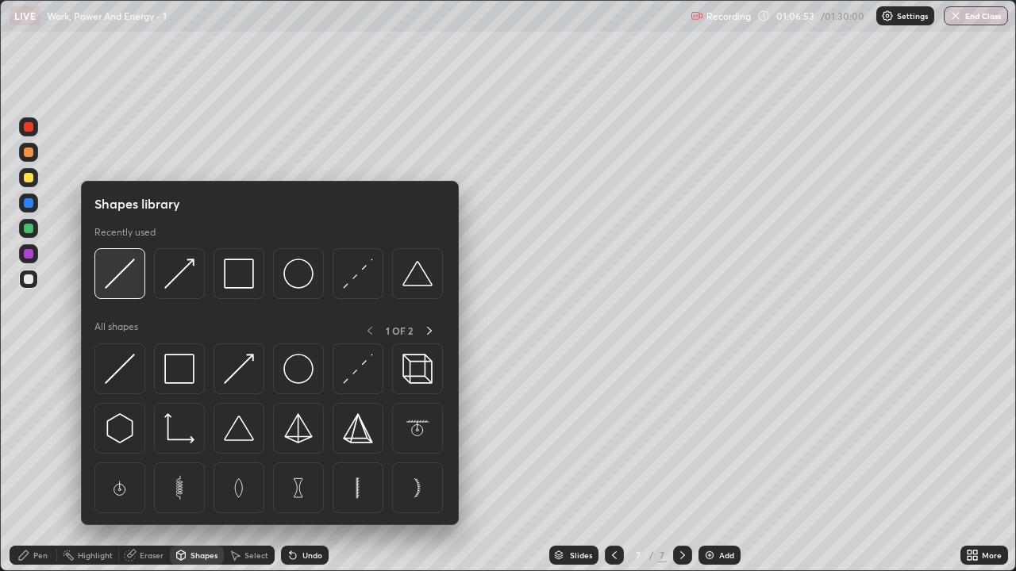
click at [121, 287] on img at bounding box center [120, 274] width 30 height 30
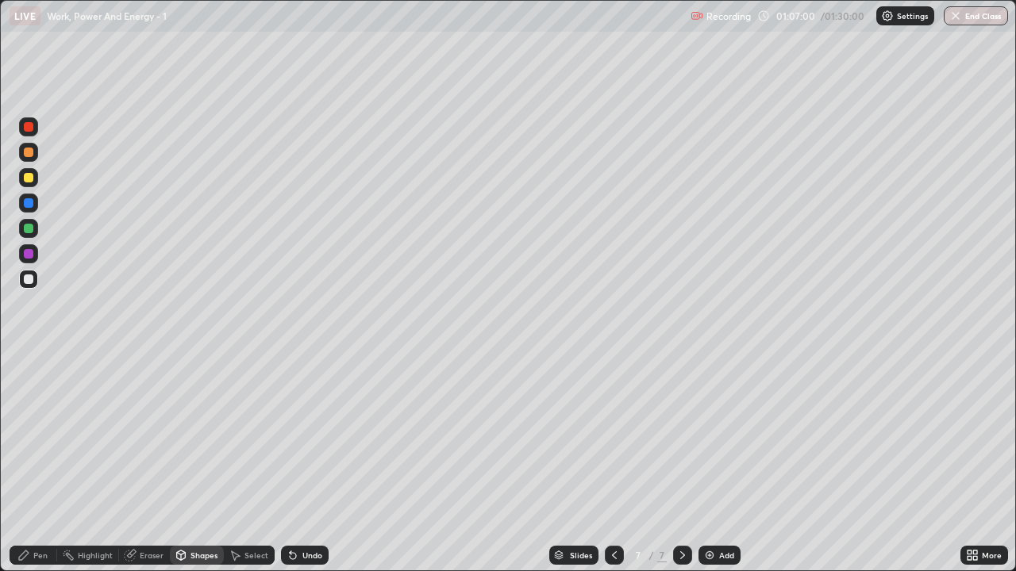
click at [38, 558] on div "Pen" at bounding box center [40, 555] width 14 height 8
click at [30, 229] on div at bounding box center [29, 229] width 10 height 10
click at [28, 257] on div at bounding box center [29, 254] width 10 height 10
click at [27, 173] on div at bounding box center [29, 178] width 10 height 10
click at [192, 553] on div "Shapes" at bounding box center [203, 555] width 27 height 8
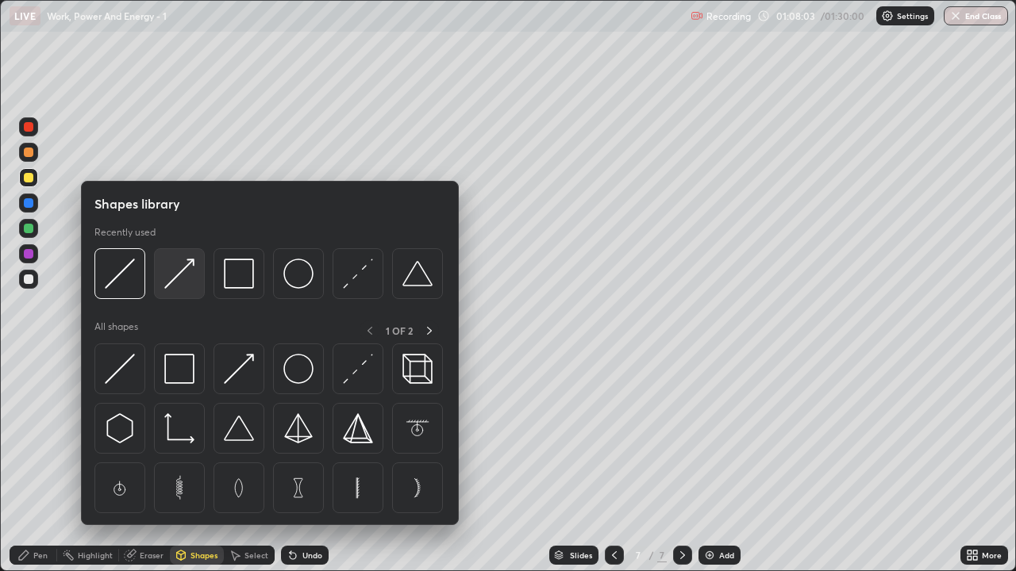
click at [175, 280] on img at bounding box center [179, 274] width 30 height 30
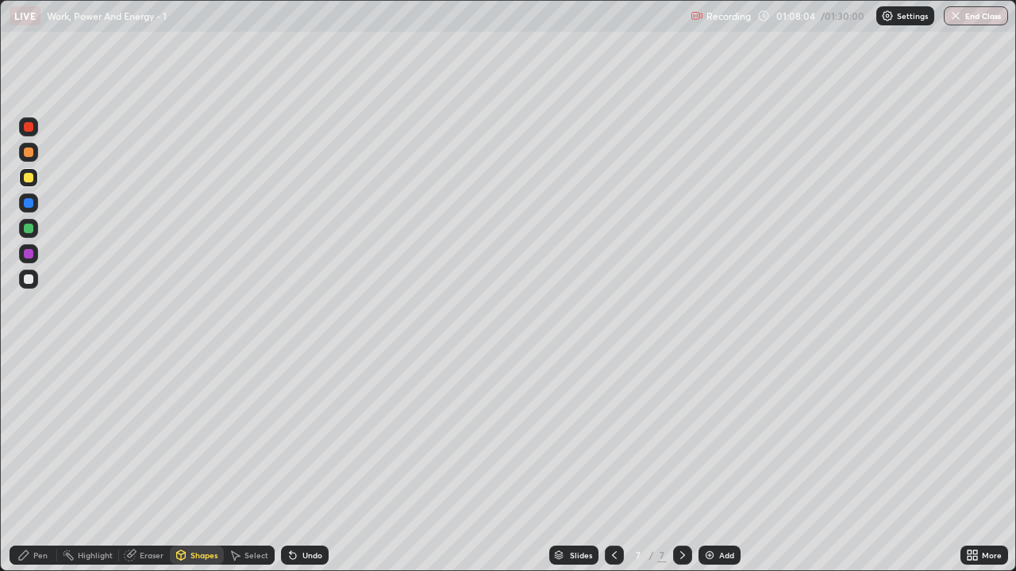
click at [25, 153] on div at bounding box center [29, 153] width 10 height 10
click at [44, 556] on div "Pen" at bounding box center [40, 555] width 14 height 8
click at [200, 563] on div "Shapes" at bounding box center [197, 555] width 54 height 19
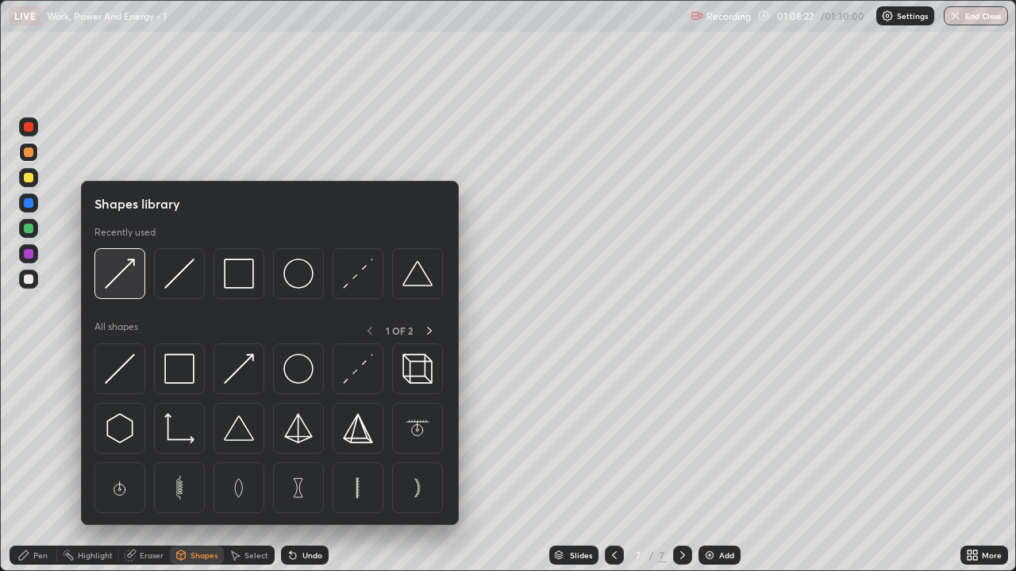
click at [133, 280] on img at bounding box center [120, 274] width 30 height 30
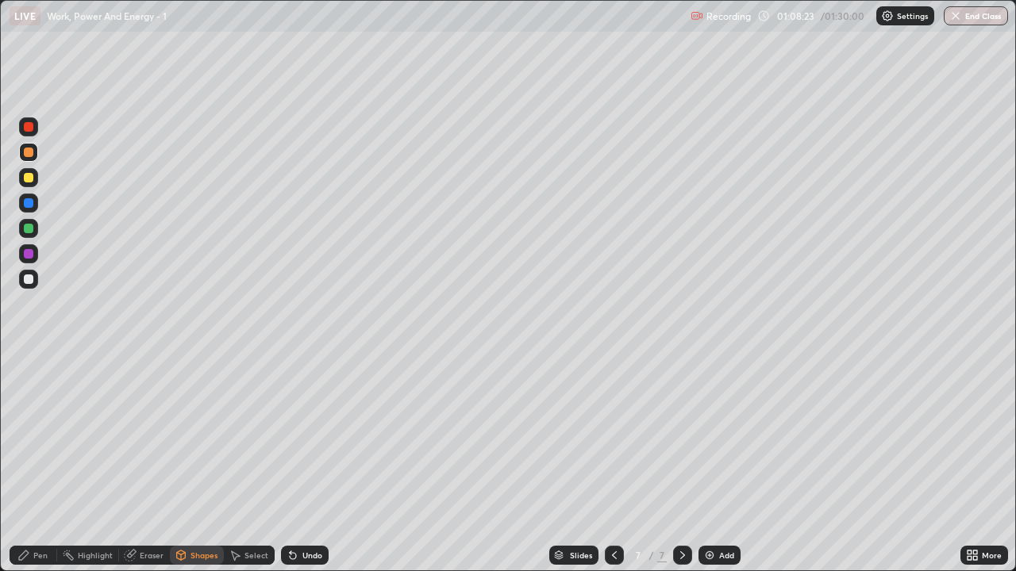
click at [31, 230] on div at bounding box center [29, 229] width 10 height 10
click at [29, 181] on div at bounding box center [29, 178] width 10 height 10
click at [30, 279] on div at bounding box center [29, 280] width 10 height 10
click at [198, 559] on div "Shapes" at bounding box center [203, 555] width 27 height 8
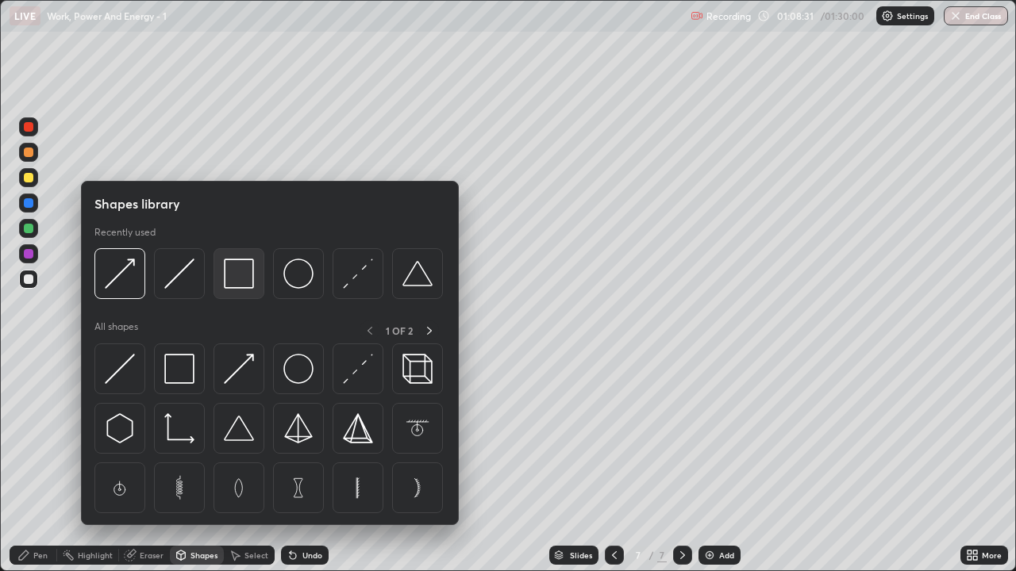
click at [243, 283] on img at bounding box center [239, 274] width 30 height 30
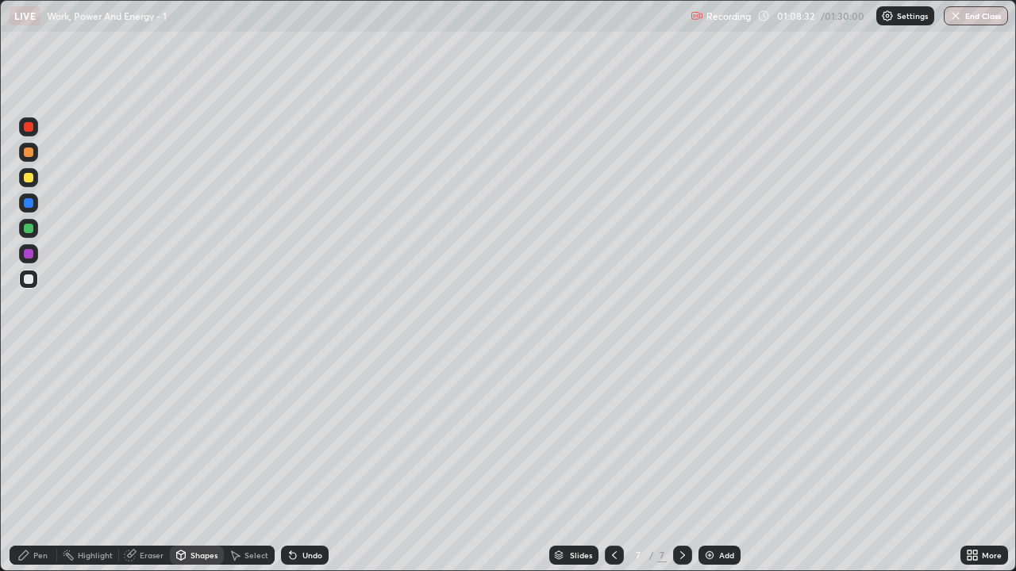
click at [196, 548] on div "Shapes" at bounding box center [197, 555] width 54 height 19
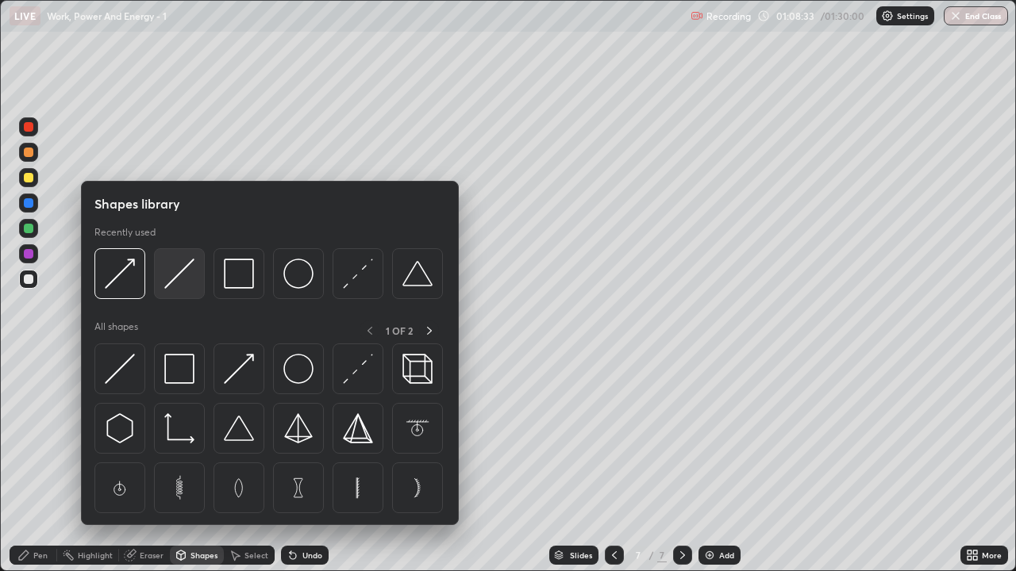
click at [180, 286] on img at bounding box center [179, 274] width 30 height 30
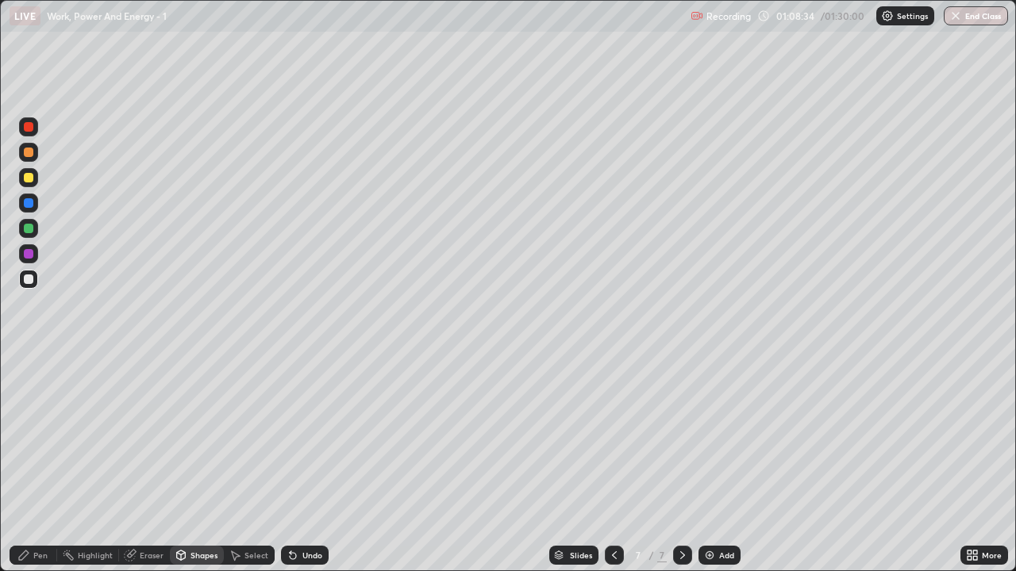
click at [29, 184] on div at bounding box center [28, 177] width 19 height 19
click at [40, 559] on div "Pen" at bounding box center [40, 555] width 14 height 8
click at [25, 230] on div at bounding box center [29, 229] width 10 height 10
click at [200, 555] on div "Shapes" at bounding box center [203, 555] width 27 height 8
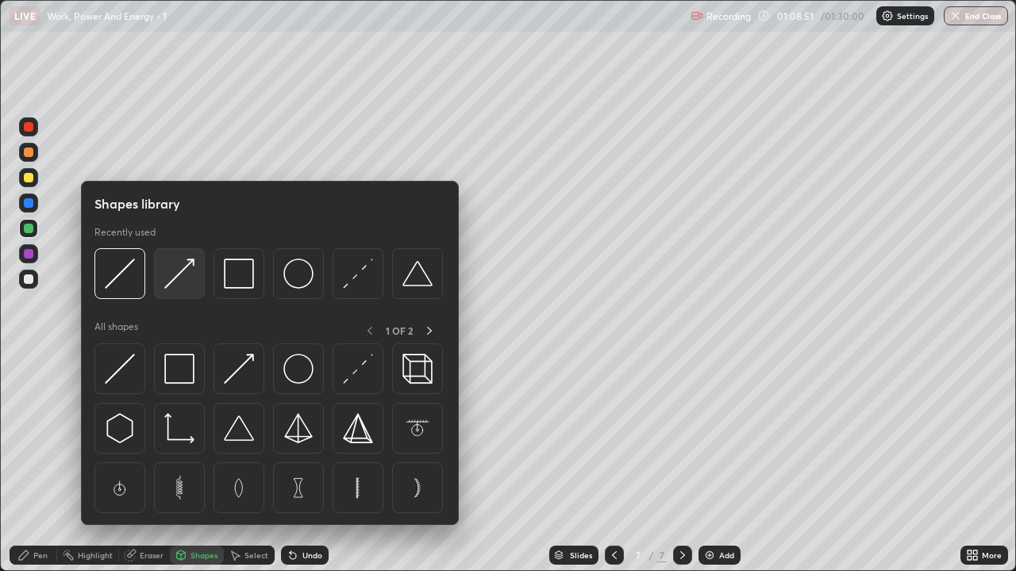
click at [179, 280] on img at bounding box center [179, 274] width 30 height 30
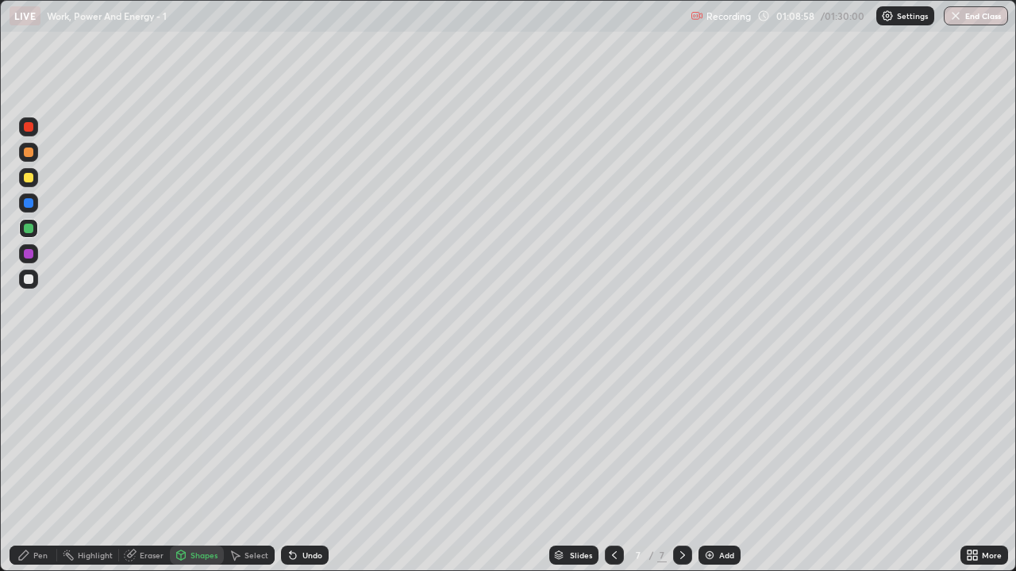
click at [40, 562] on div "Pen" at bounding box center [34, 555] width 48 height 19
click at [30, 282] on div at bounding box center [29, 280] width 10 height 10
click at [209, 558] on div "Shapes" at bounding box center [203, 555] width 27 height 8
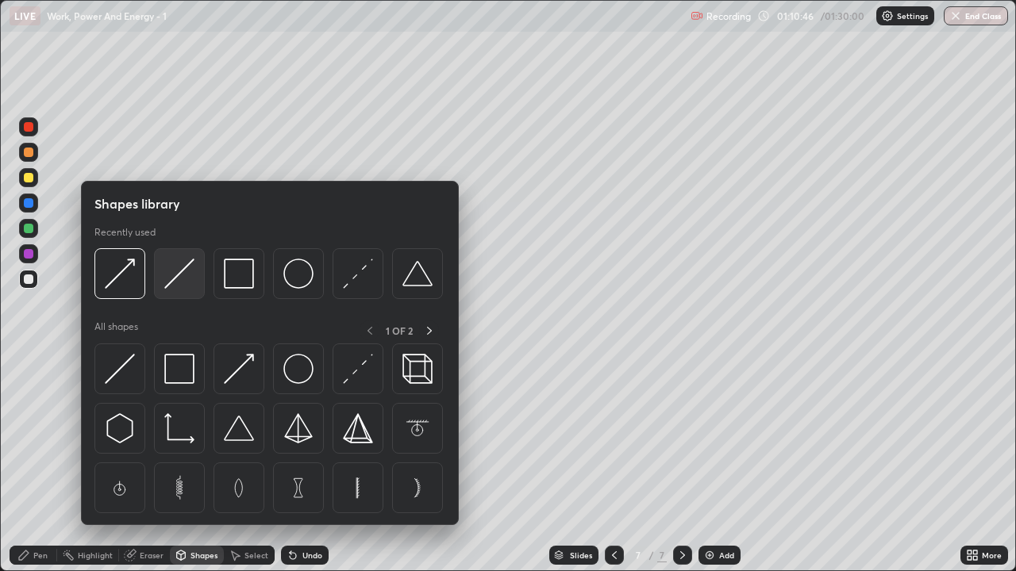
click at [179, 279] on img at bounding box center [179, 274] width 30 height 30
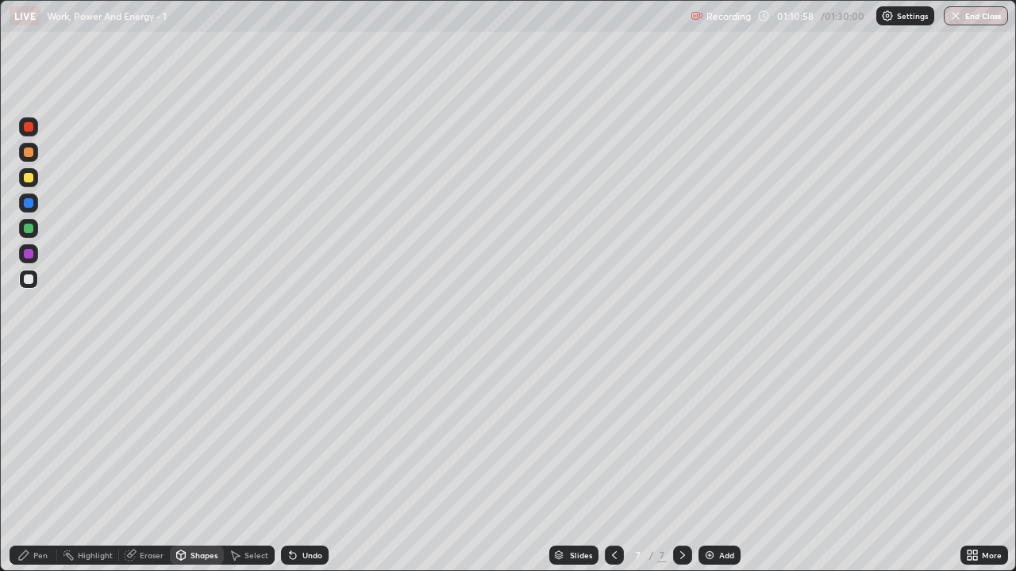
click at [52, 557] on div "Pen" at bounding box center [34, 555] width 48 height 19
click at [155, 557] on div "Eraser" at bounding box center [152, 555] width 24 height 8
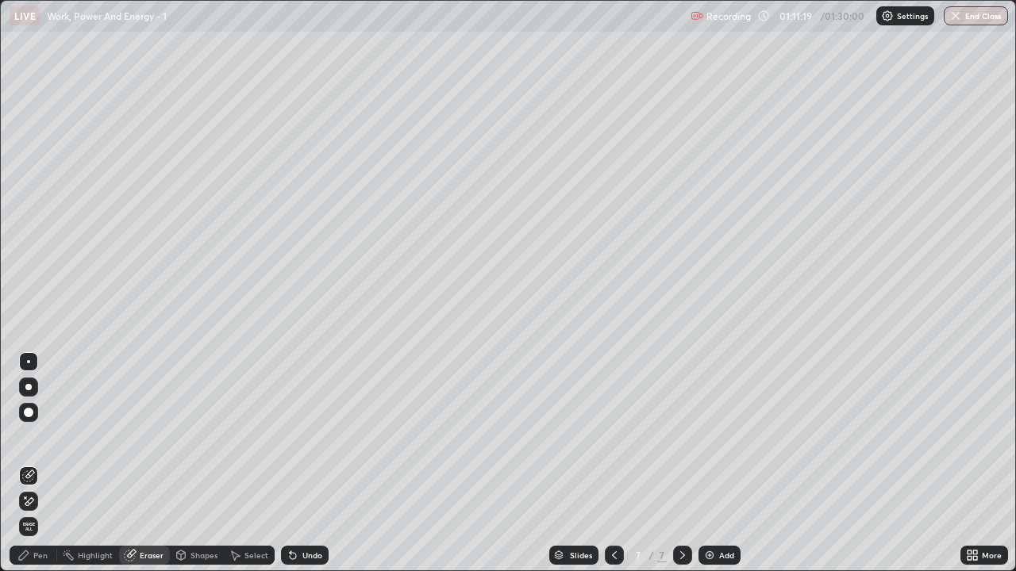
click at [40, 555] on div "Pen" at bounding box center [40, 555] width 14 height 8
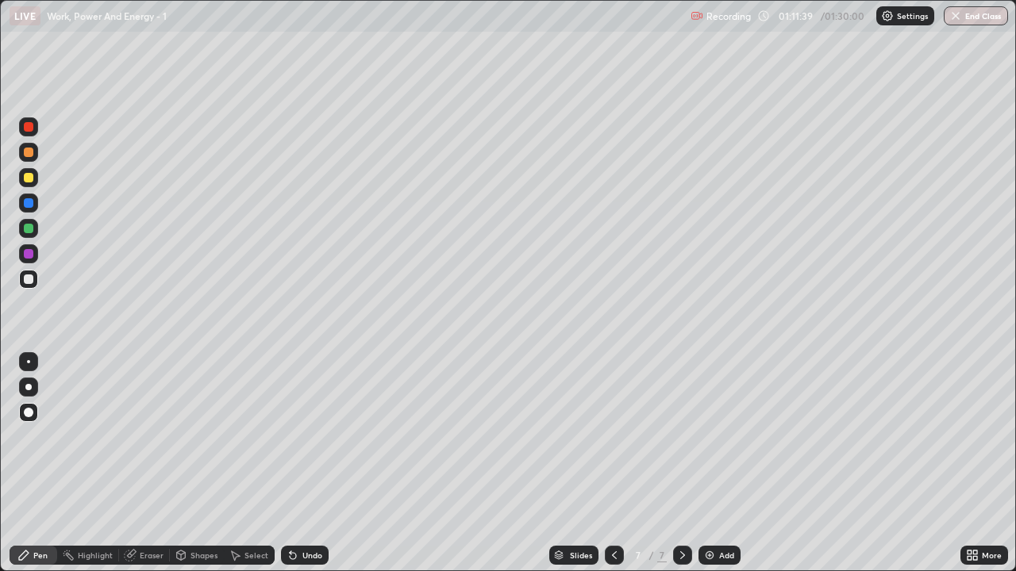
click at [29, 153] on div at bounding box center [29, 153] width 10 height 10
click at [713, 560] on img at bounding box center [709, 555] width 13 height 13
click at [205, 555] on div "Shapes" at bounding box center [203, 555] width 27 height 8
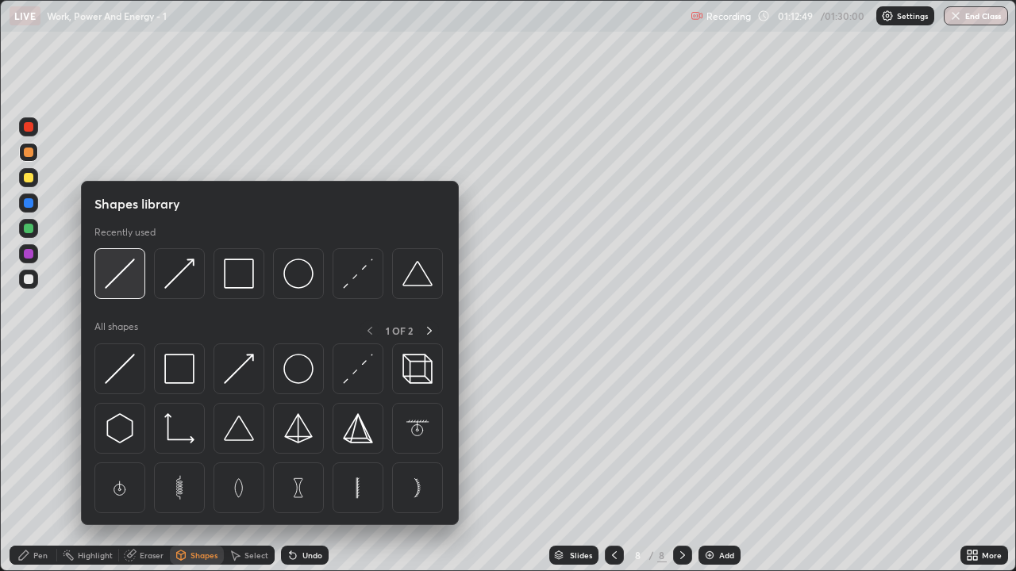
click at [140, 284] on div at bounding box center [119, 273] width 51 height 51
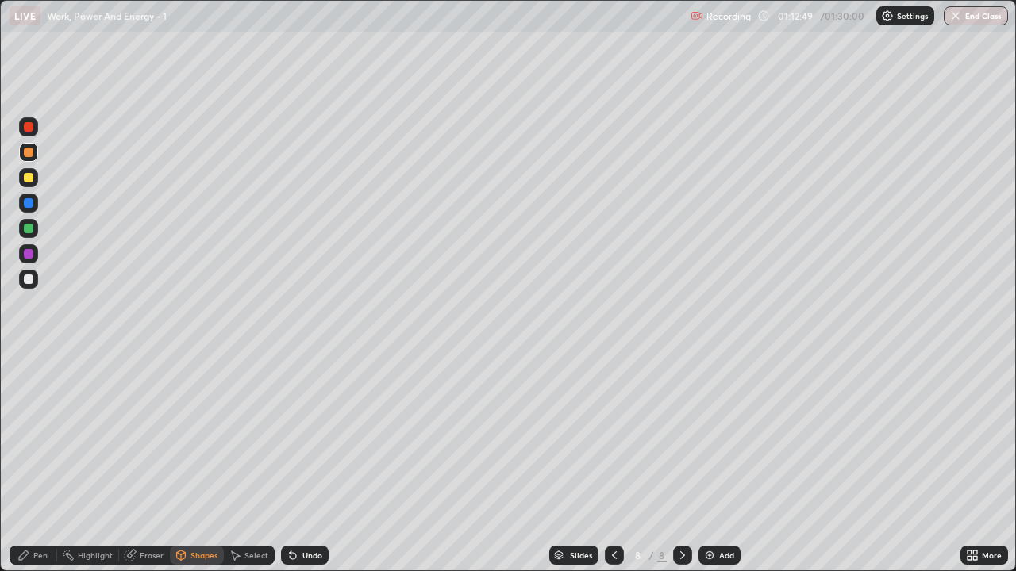
click at [29, 178] on div at bounding box center [29, 178] width 10 height 10
click at [198, 554] on div "Shapes" at bounding box center [203, 555] width 27 height 8
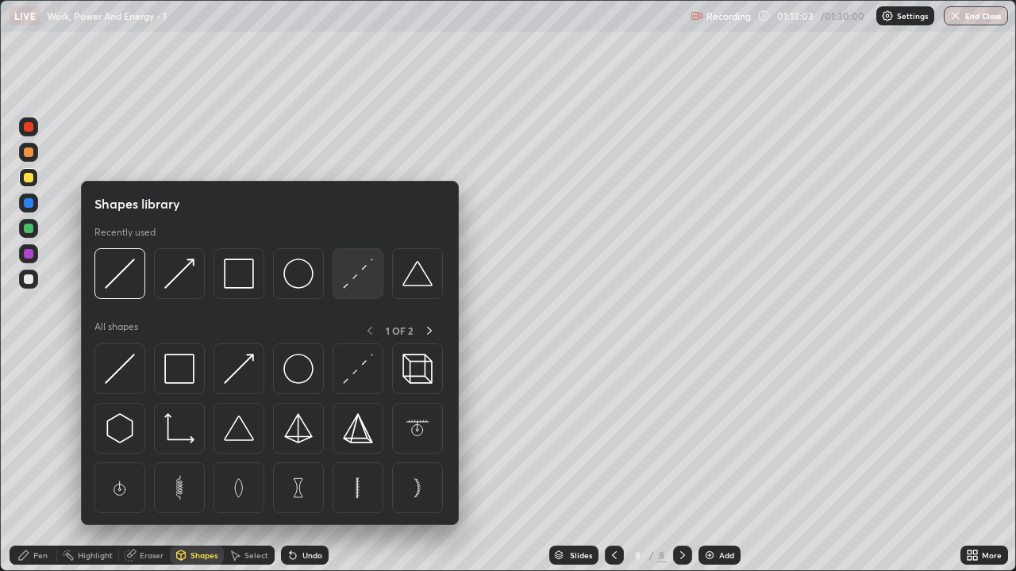
click at [355, 282] on img at bounding box center [358, 274] width 30 height 30
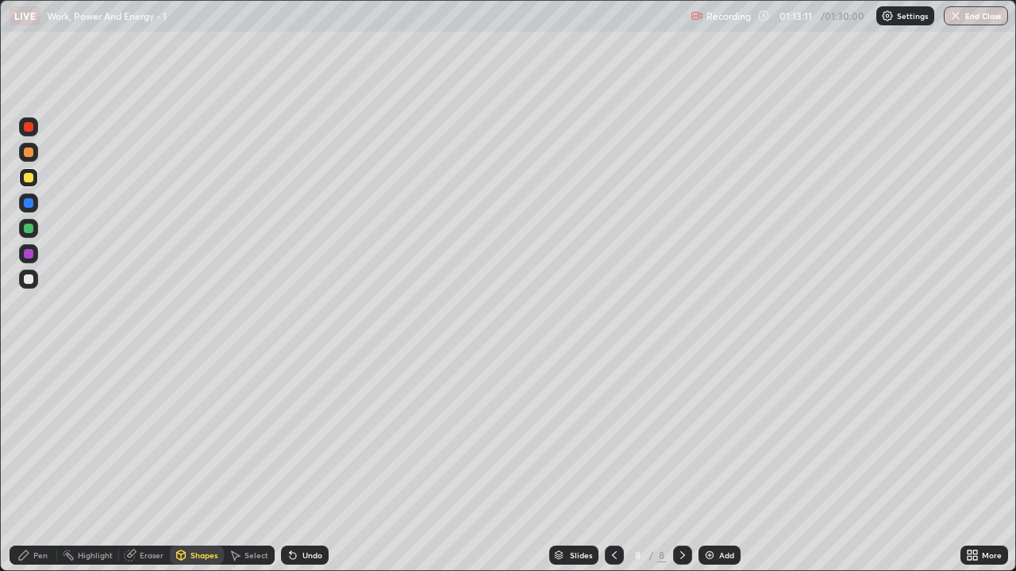
click at [41, 552] on div "Pen" at bounding box center [40, 555] width 14 height 8
click at [31, 281] on div at bounding box center [29, 280] width 10 height 10
click at [314, 559] on div "Undo" at bounding box center [312, 555] width 20 height 8
click at [29, 229] on div at bounding box center [29, 229] width 10 height 10
click at [30, 182] on div at bounding box center [29, 178] width 10 height 10
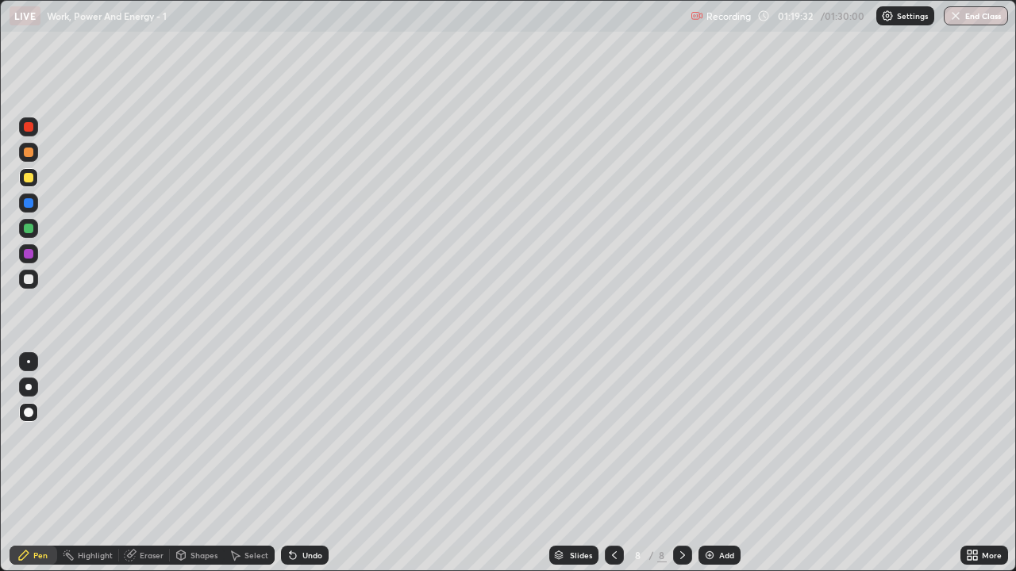
click at [715, 557] on div "Add" at bounding box center [719, 555] width 42 height 19
click at [203, 559] on div "Shapes" at bounding box center [203, 555] width 27 height 8
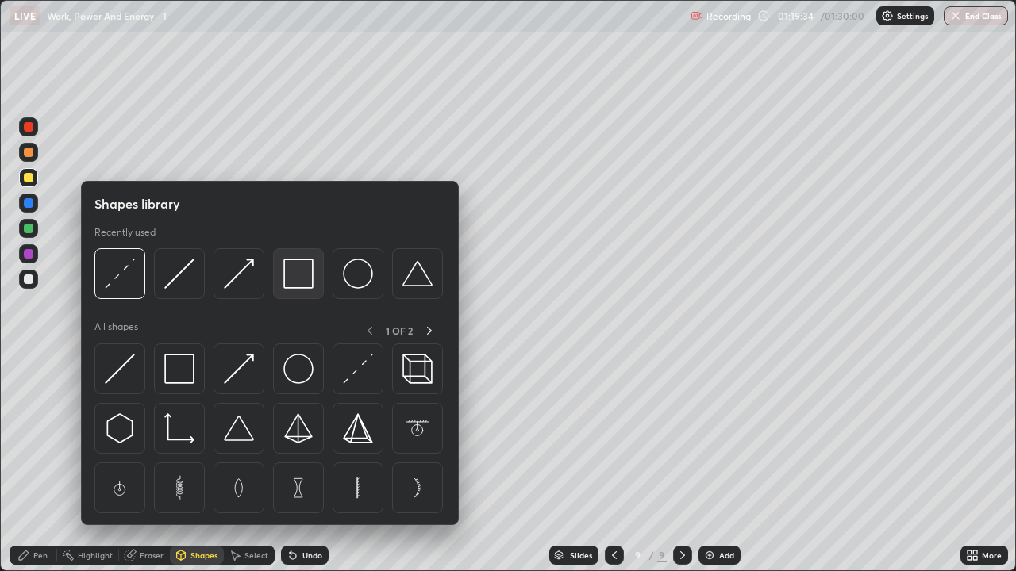
click at [294, 277] on img at bounding box center [298, 274] width 30 height 30
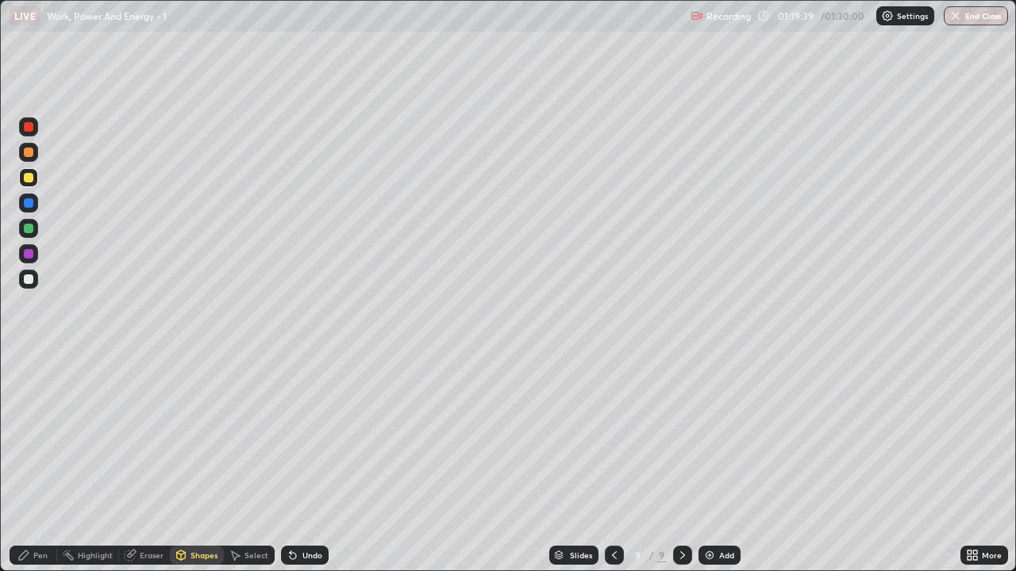
click at [27, 278] on div at bounding box center [29, 280] width 10 height 10
click at [198, 554] on div "Shapes" at bounding box center [203, 555] width 27 height 8
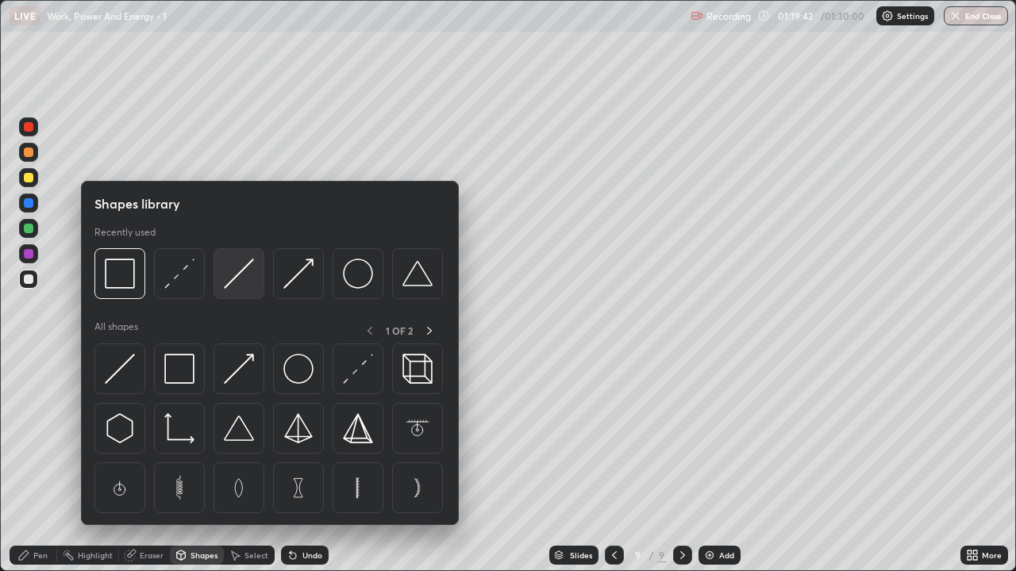
click at [233, 286] on img at bounding box center [239, 274] width 30 height 30
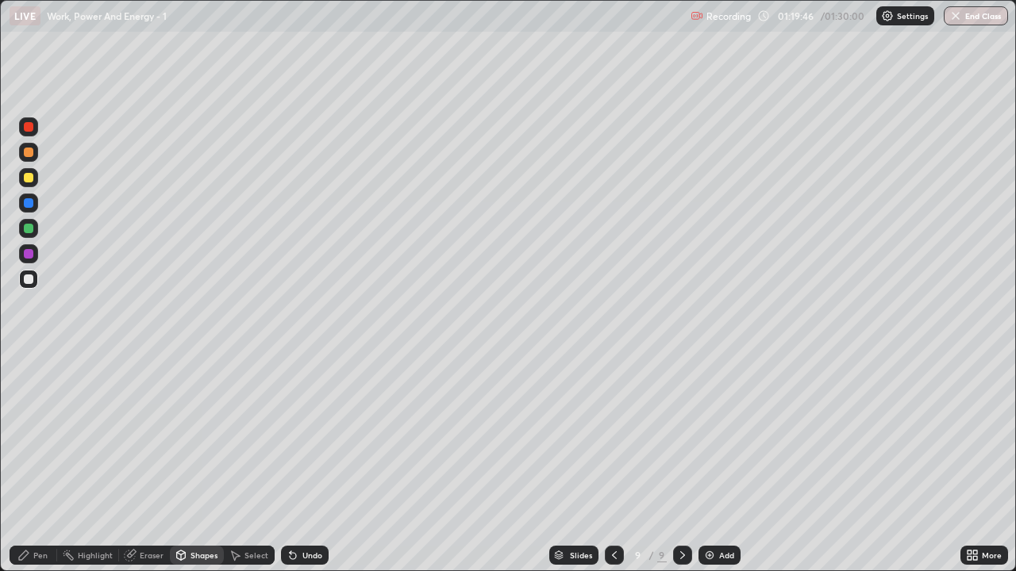
click at [41, 557] on div "Pen" at bounding box center [40, 555] width 14 height 8
click at [996, 19] on button "End Class" at bounding box center [975, 15] width 64 height 19
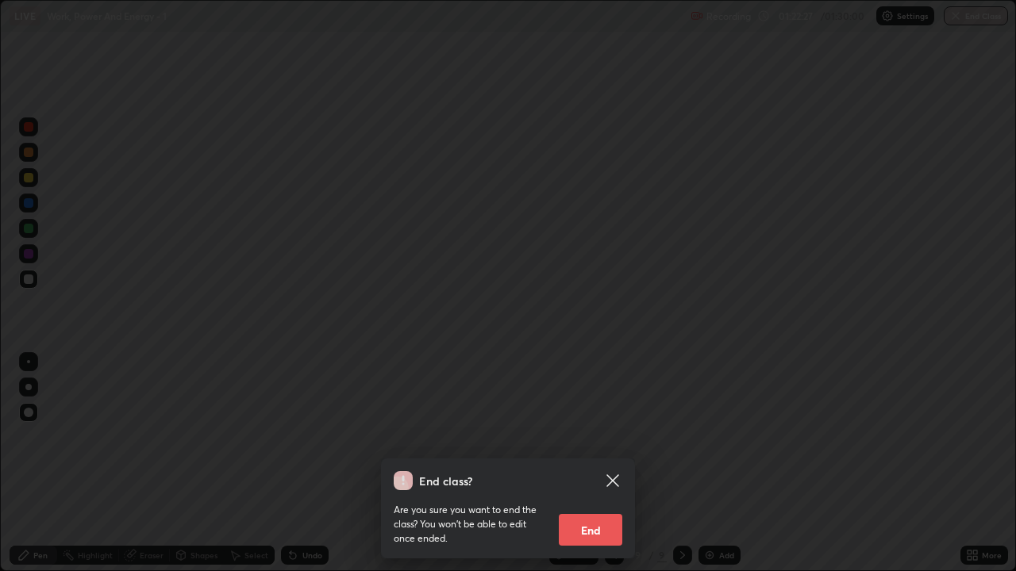
click at [611, 530] on button "End" at bounding box center [590, 530] width 63 height 32
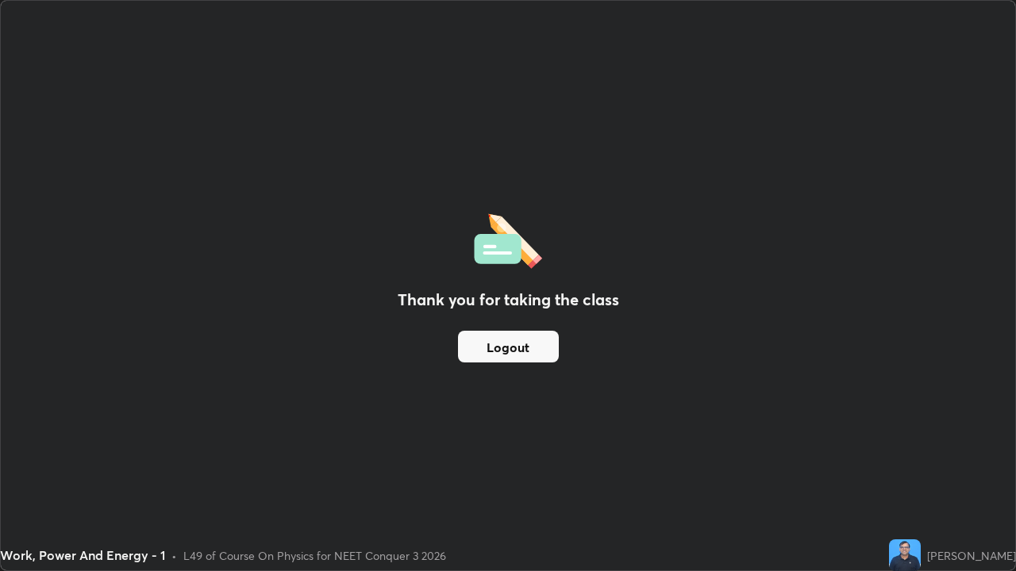
click at [503, 353] on button "Logout" at bounding box center [508, 347] width 101 height 32
